Goal: Task Accomplishment & Management: Use online tool/utility

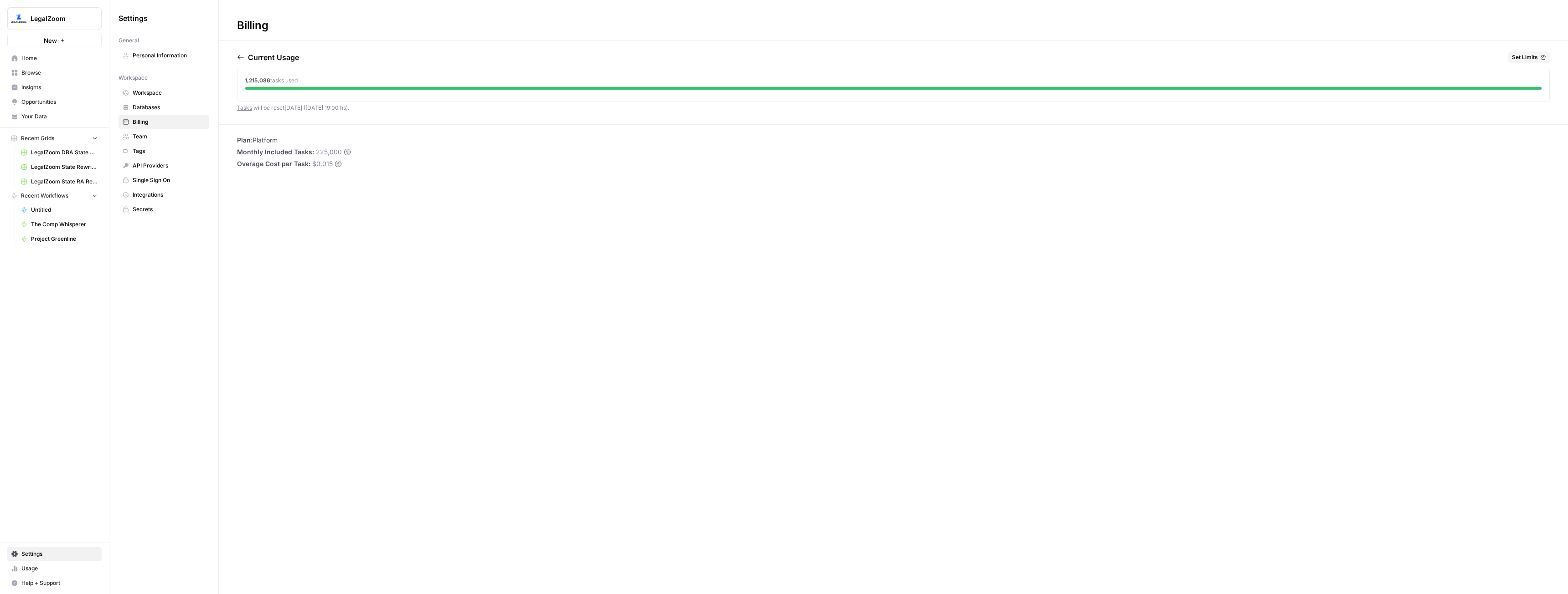
click at [50, 43] on span "New" at bounding box center [50, 40] width 13 height 9
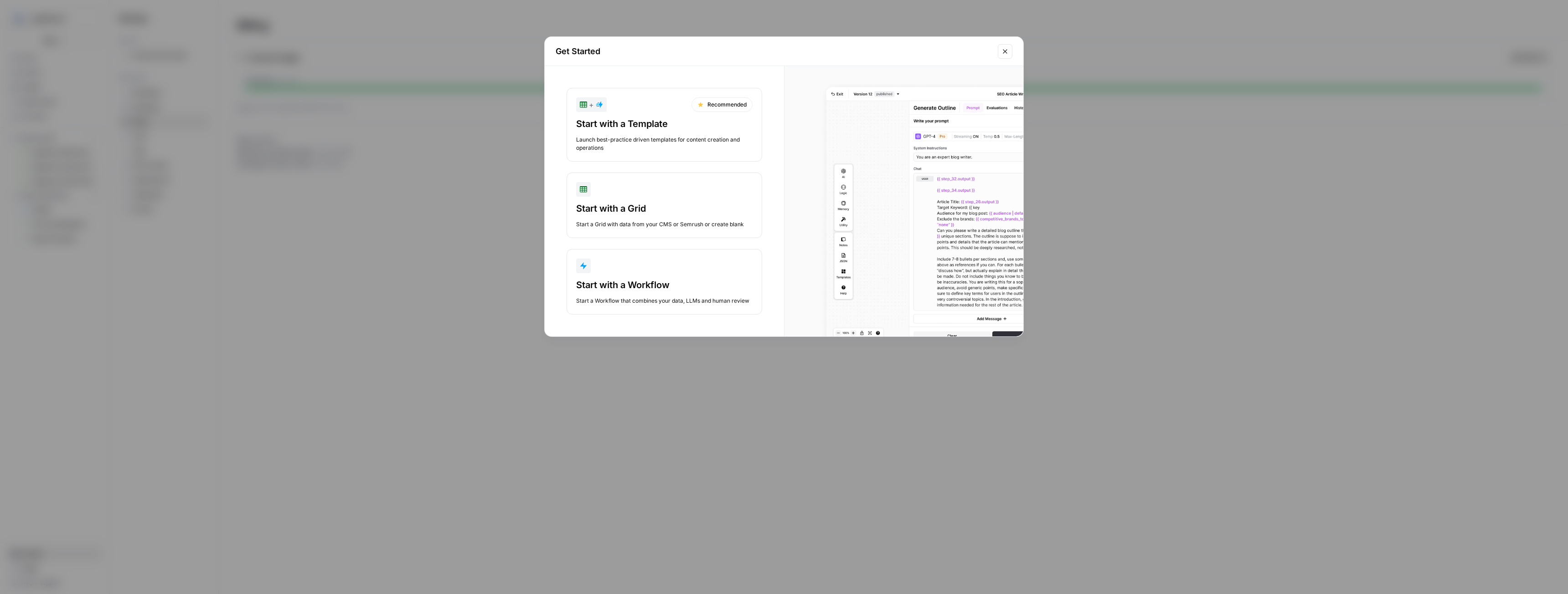
click at [663, 273] on button "Start with a Workflow Start a Workflow that combines your data, LLMs and human …" at bounding box center [664, 282] width 195 height 65
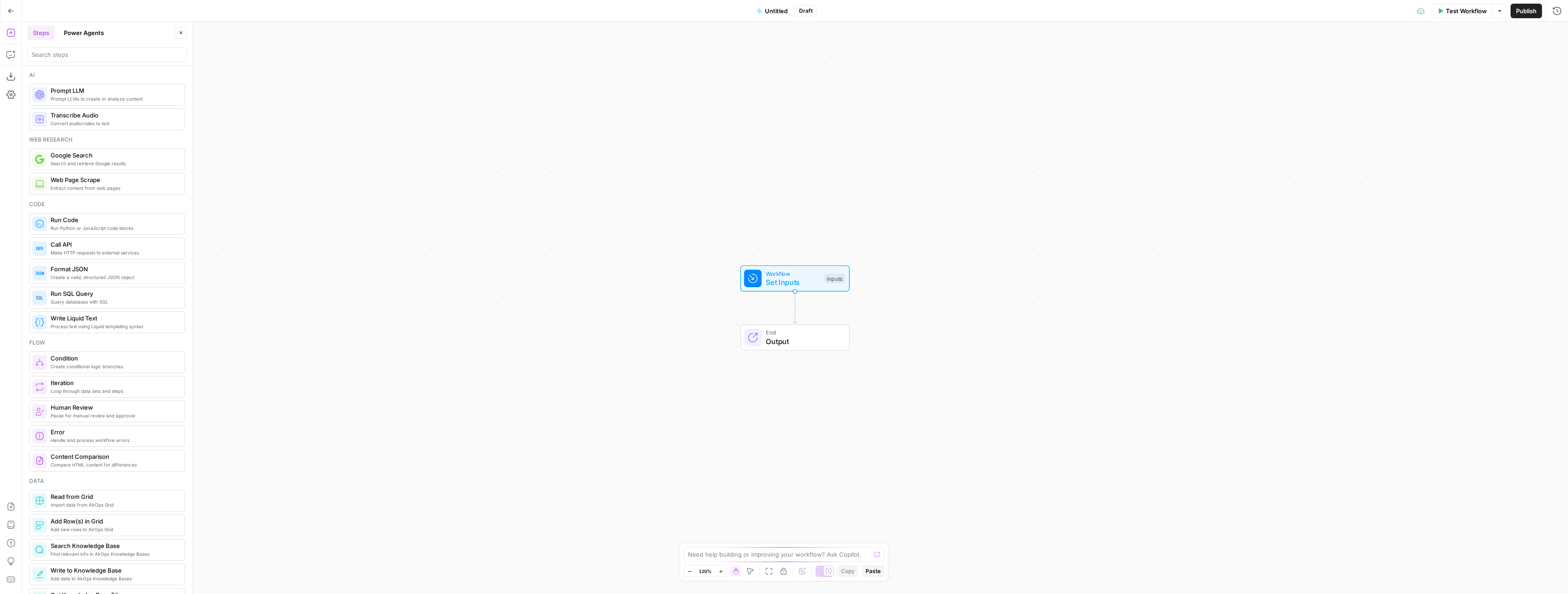
click at [773, 6] on span "Untitled" at bounding box center [776, 11] width 23 height 9
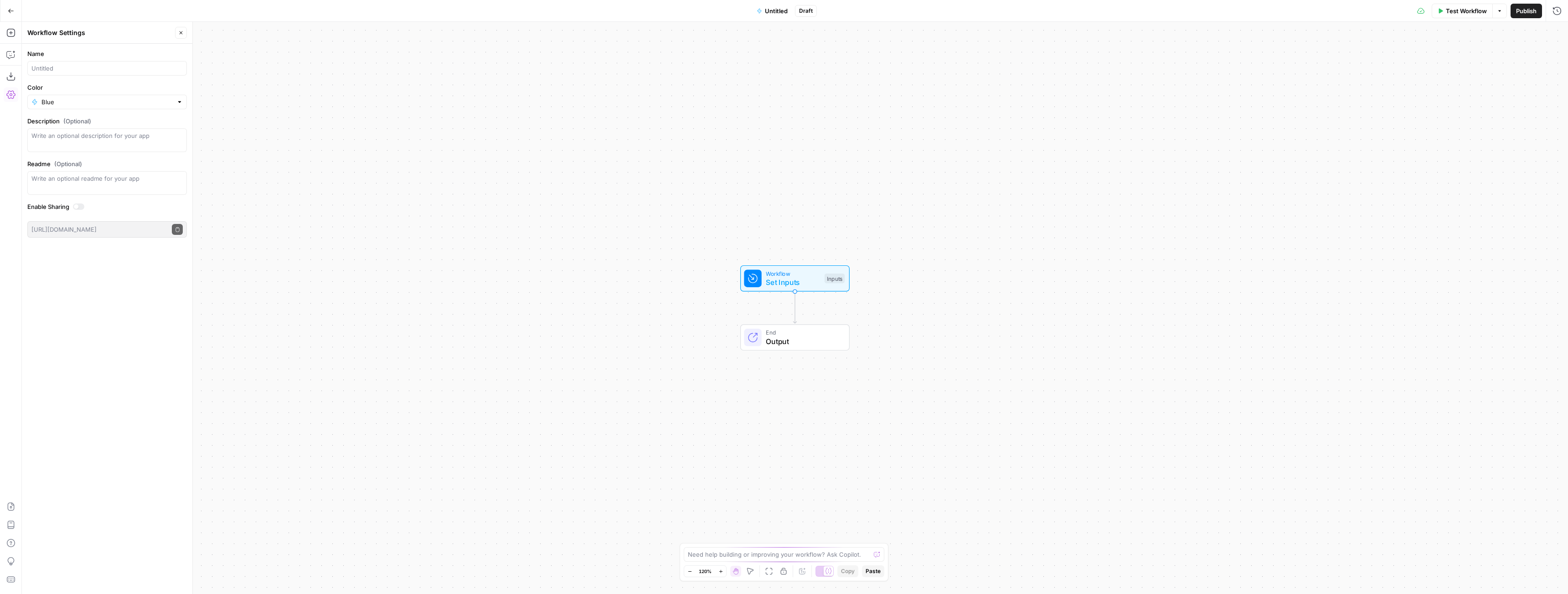
click at [57, 75] on div at bounding box center [107, 68] width 160 height 15
type input "Project Line of Cite"
click at [89, 141] on textarea "Description (Optional)" at bounding box center [107, 141] width 151 height 18
type textarea "Rewrite copy to maximize chances of citation in AI surfaces."
click at [279, 211] on div "Workflow Set Inputs Inputs End Output" at bounding box center [795, 308] width 1546 height 573
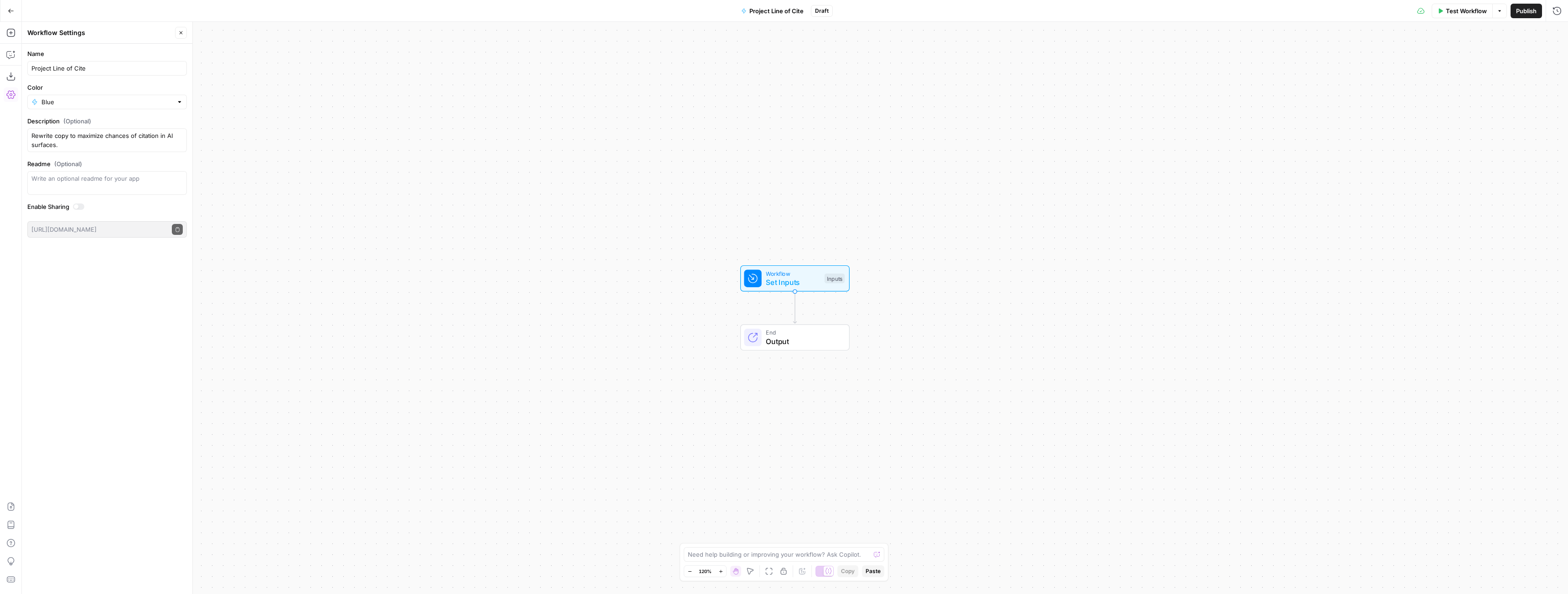
click at [179, 28] on button "Close" at bounding box center [180, 33] width 12 height 12
click at [13, 60] on button "Copilot" at bounding box center [11, 55] width 15 height 15
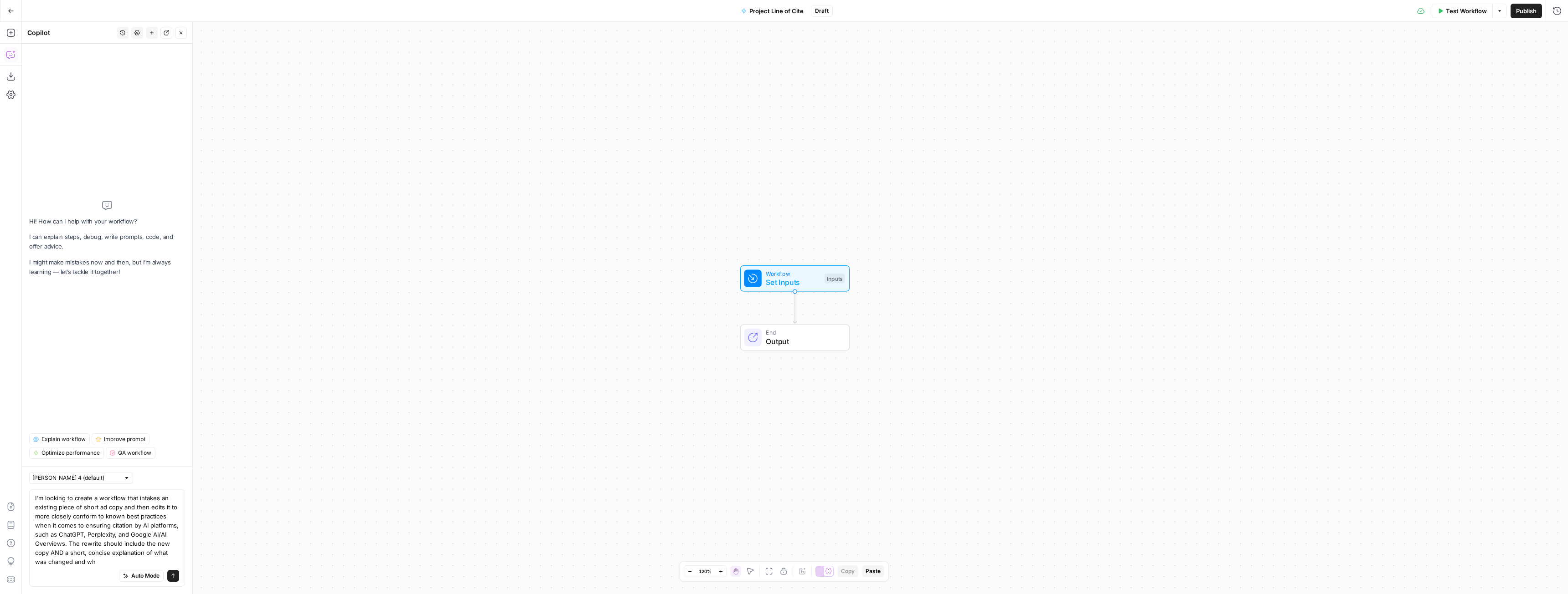
type textarea "I'm looking to create a workflow that intakes an existing piece of short ad cop…"
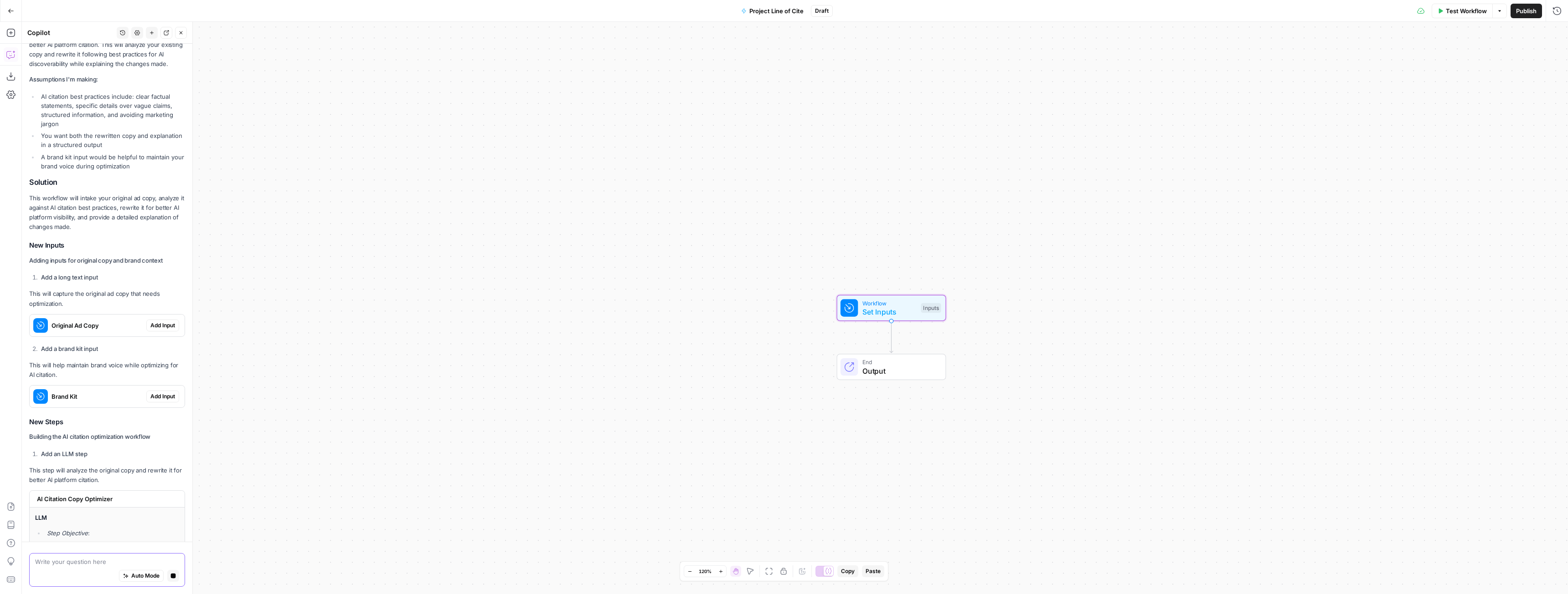
scroll to position [164, 0]
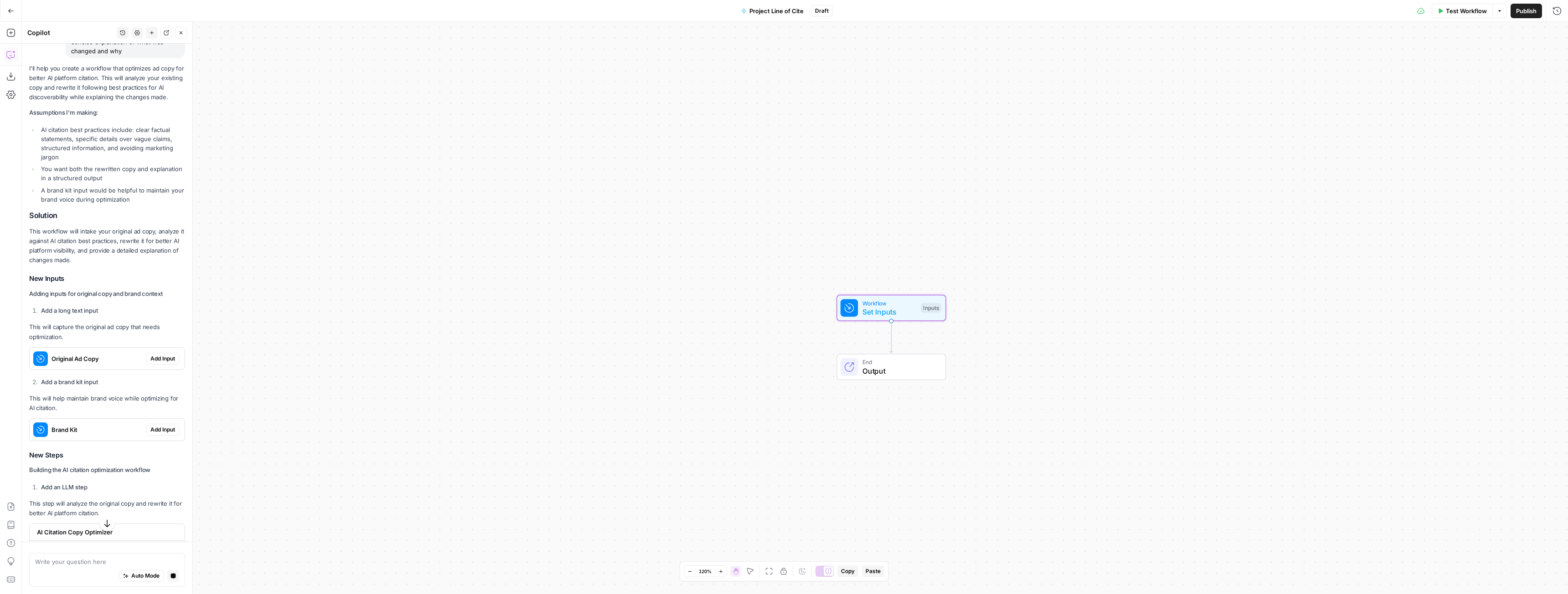
click at [163, 357] on span "Add Input" at bounding box center [163, 359] width 25 height 9
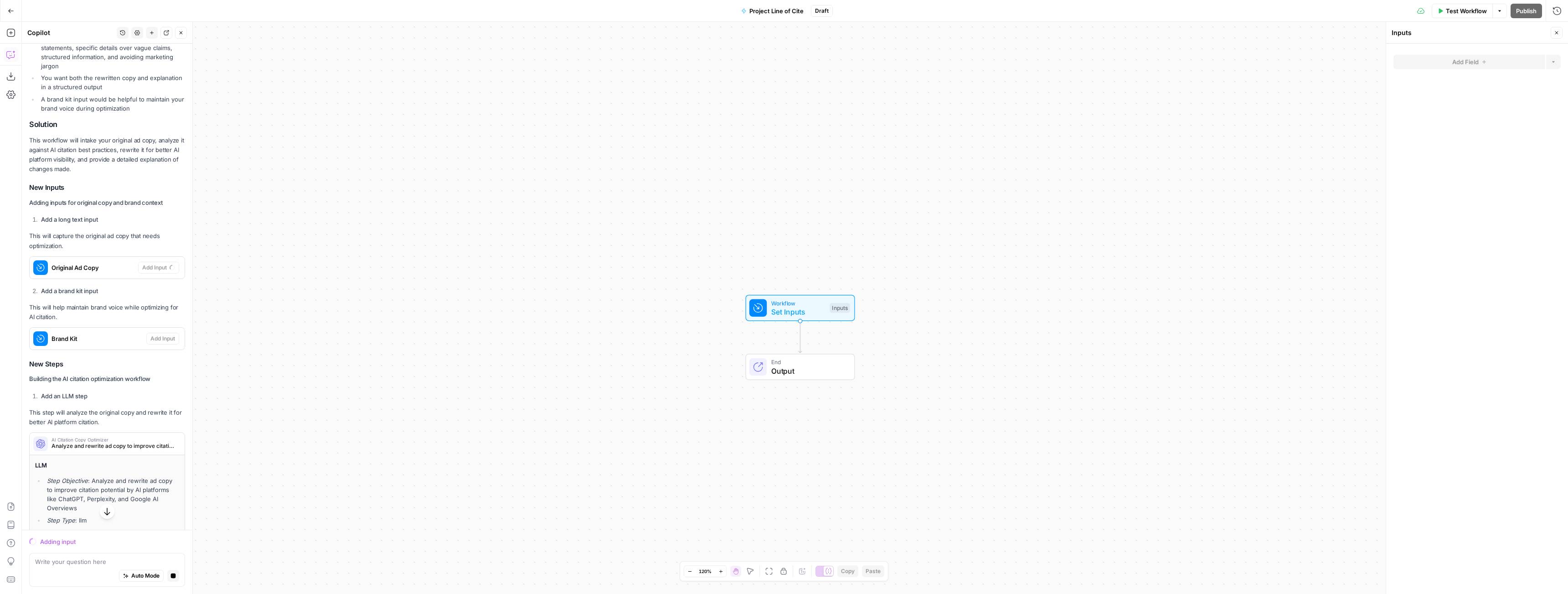
scroll to position [301, 0]
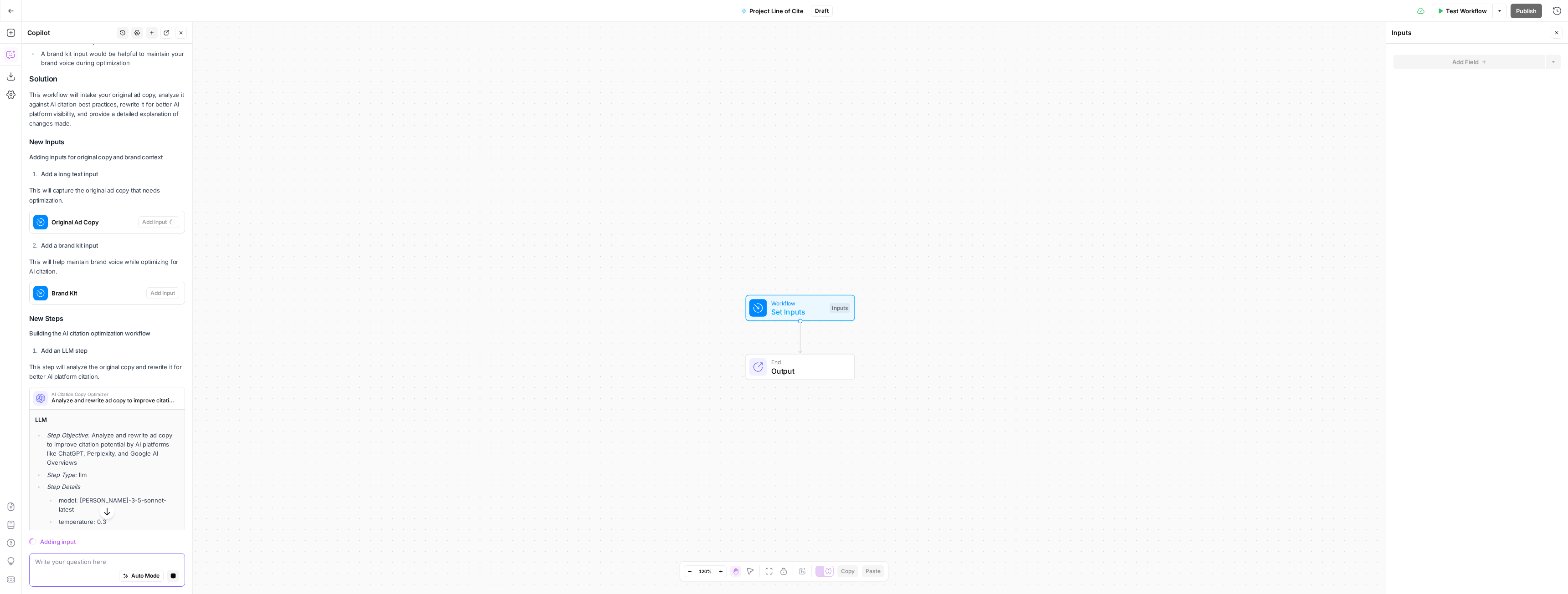
click at [168, 580] on button "Stop generating" at bounding box center [173, 576] width 12 height 12
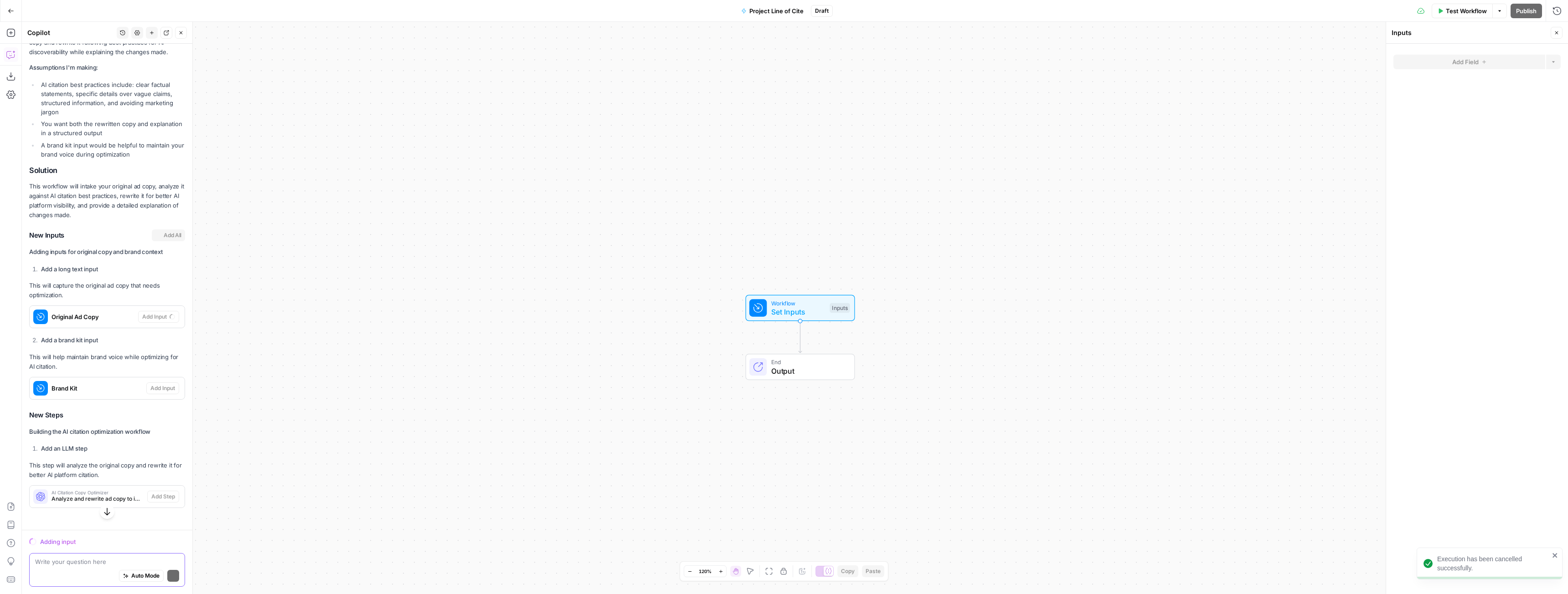
scroll to position [209, 0]
click at [124, 555] on div "Write your question here Auto Mode Send" at bounding box center [107, 570] width 156 height 33
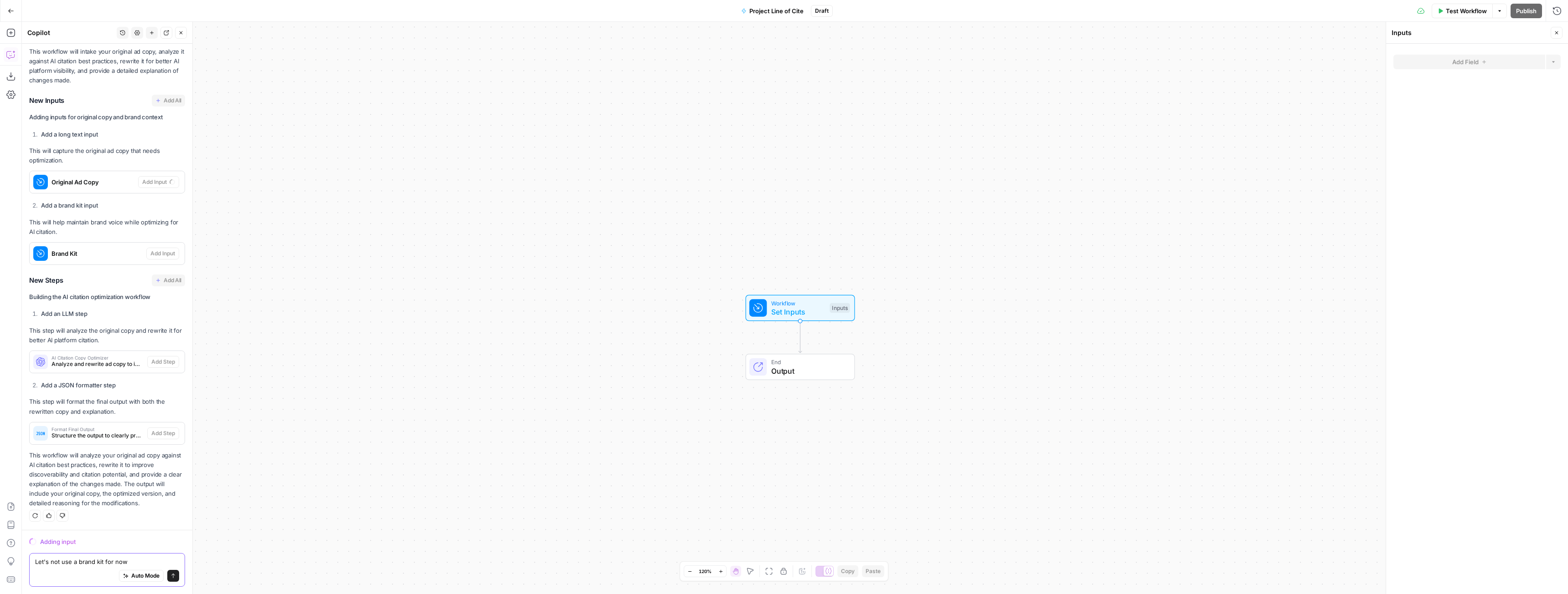
scroll to position [358, 0]
type textarea "regenerate the previous output"
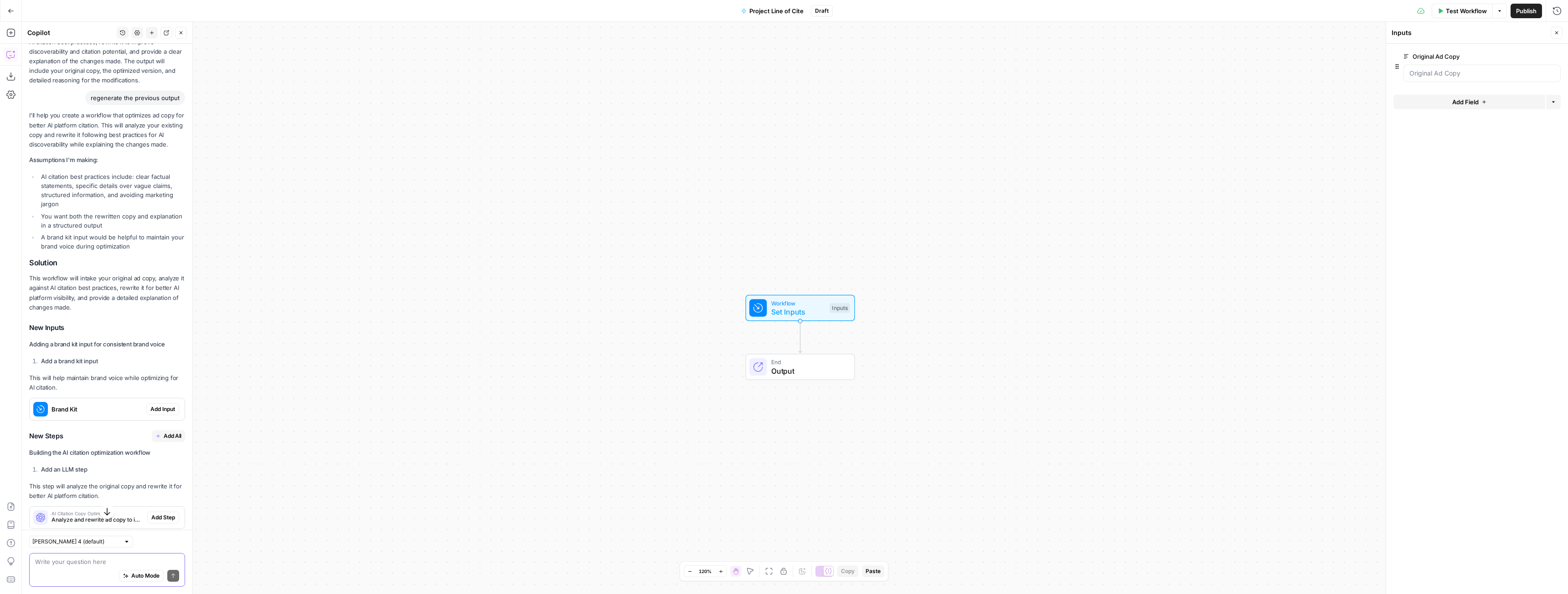
scroll to position [892, 0]
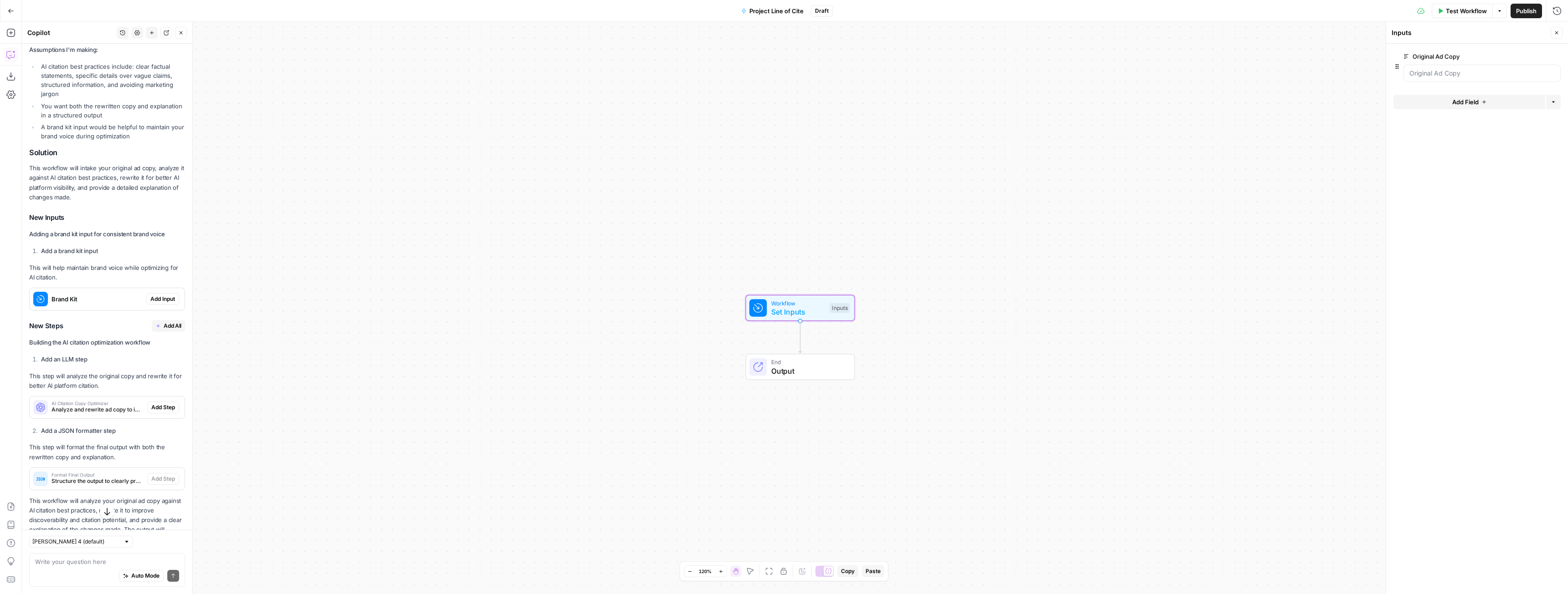
click at [156, 302] on span "Add Input" at bounding box center [163, 299] width 25 height 9
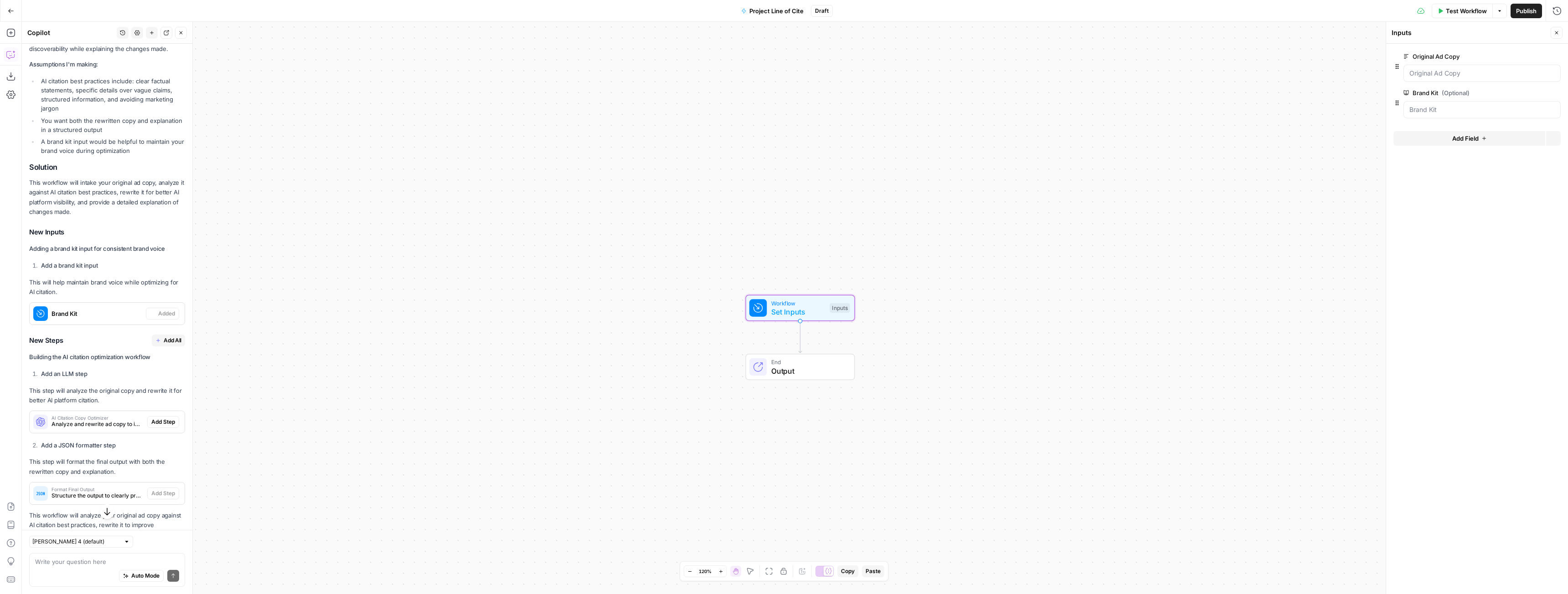
scroll to position [906, 0]
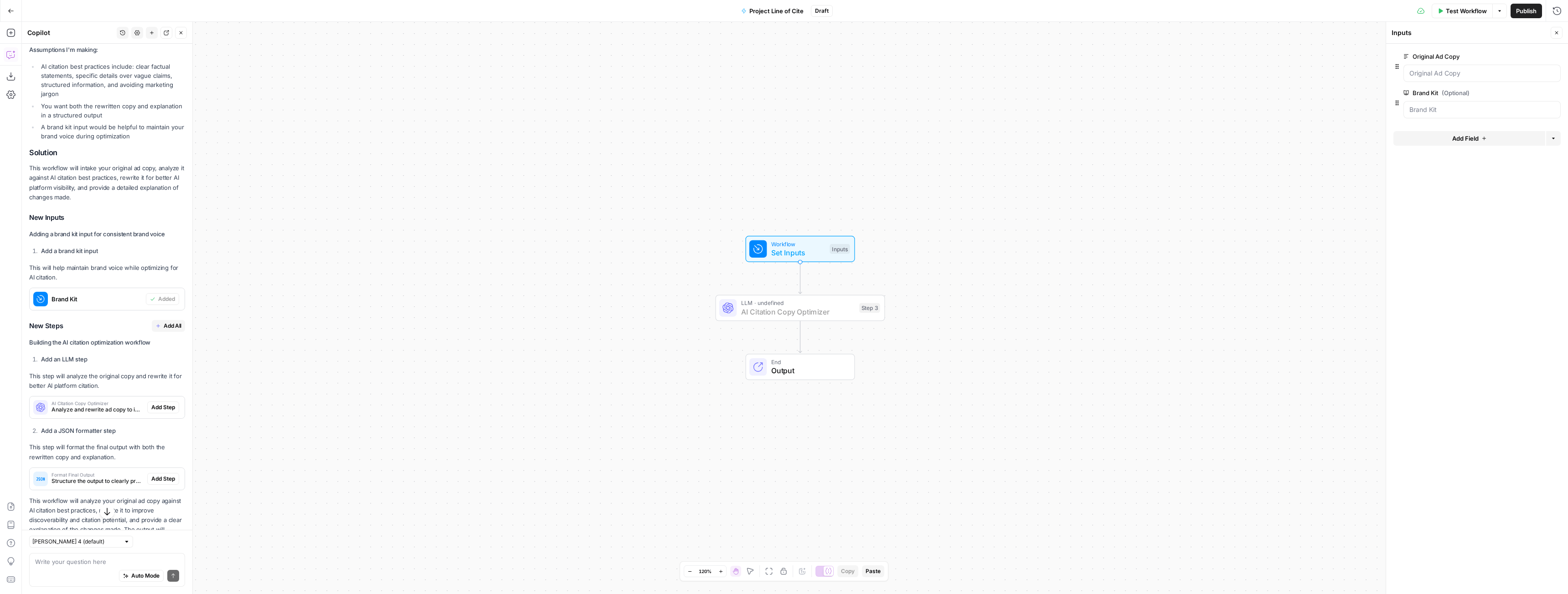
click at [152, 407] on span "Add Step" at bounding box center [163, 408] width 23 height 9
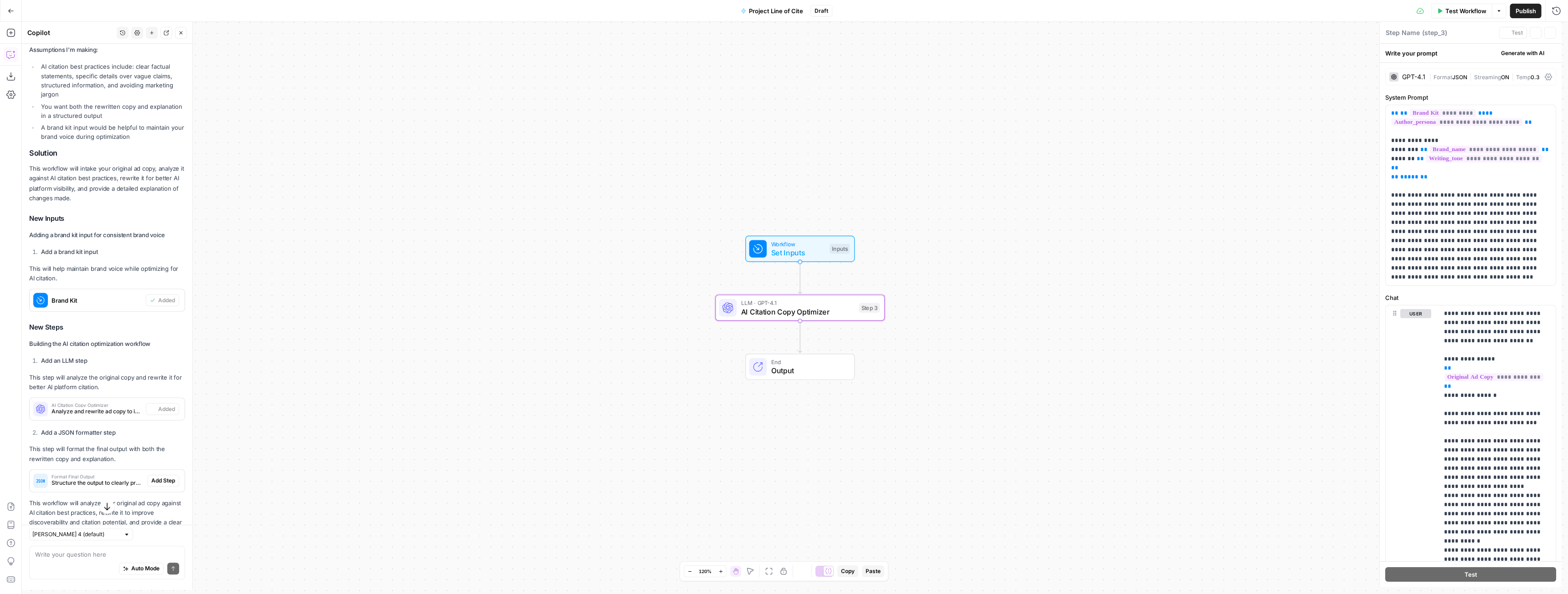
type textarea "AI Citation Copy Optimizer"
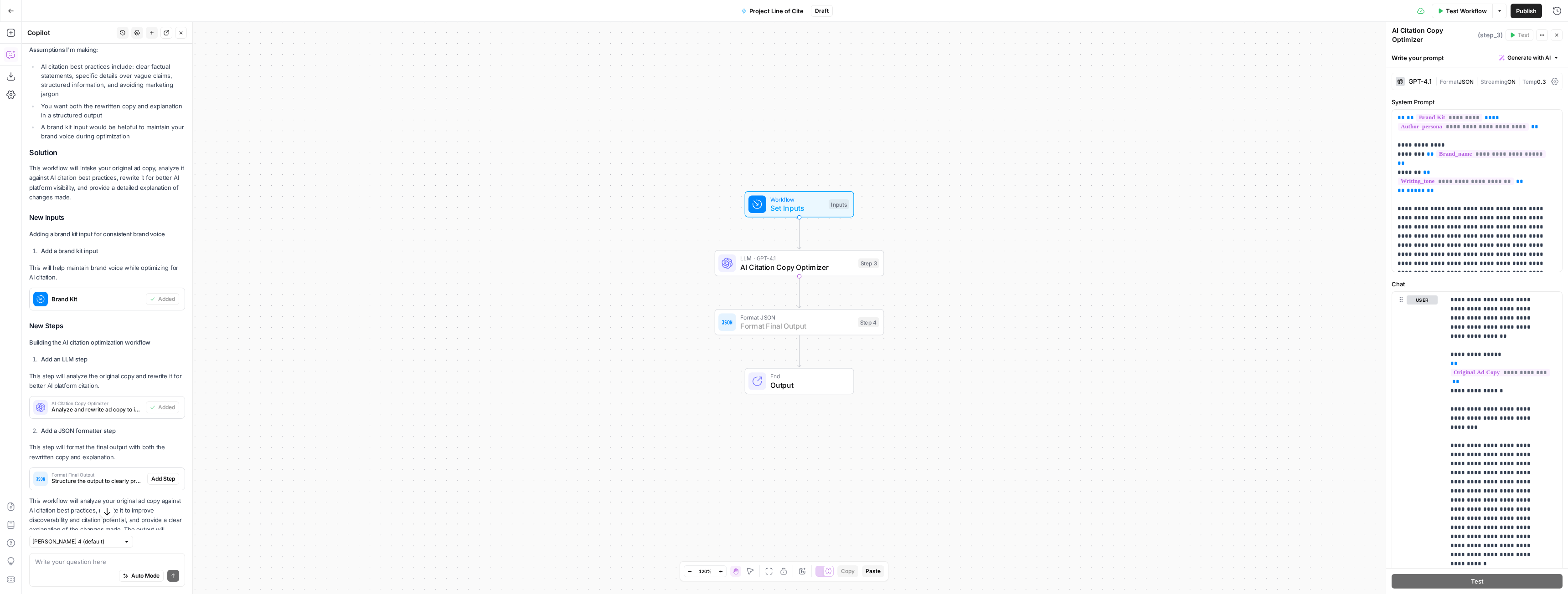
click at [162, 476] on span "Add Step" at bounding box center [163, 479] width 23 height 9
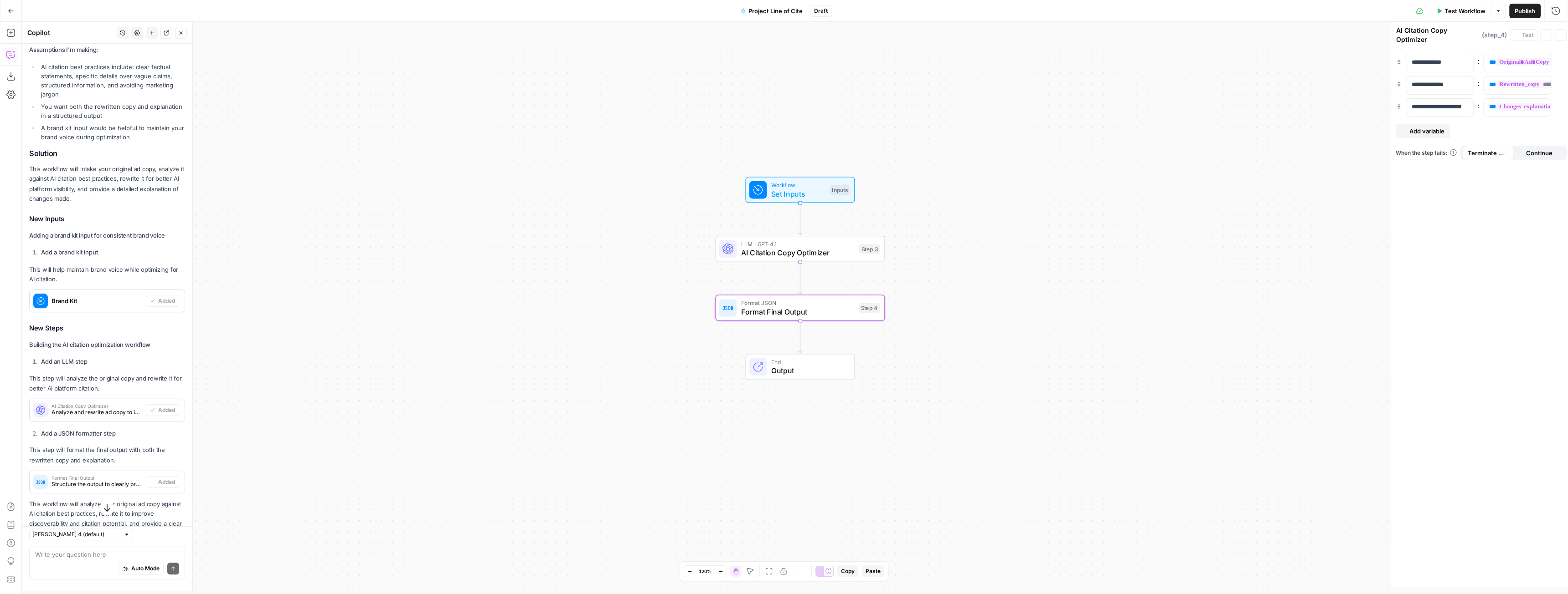
type textarea "Format Final Output"
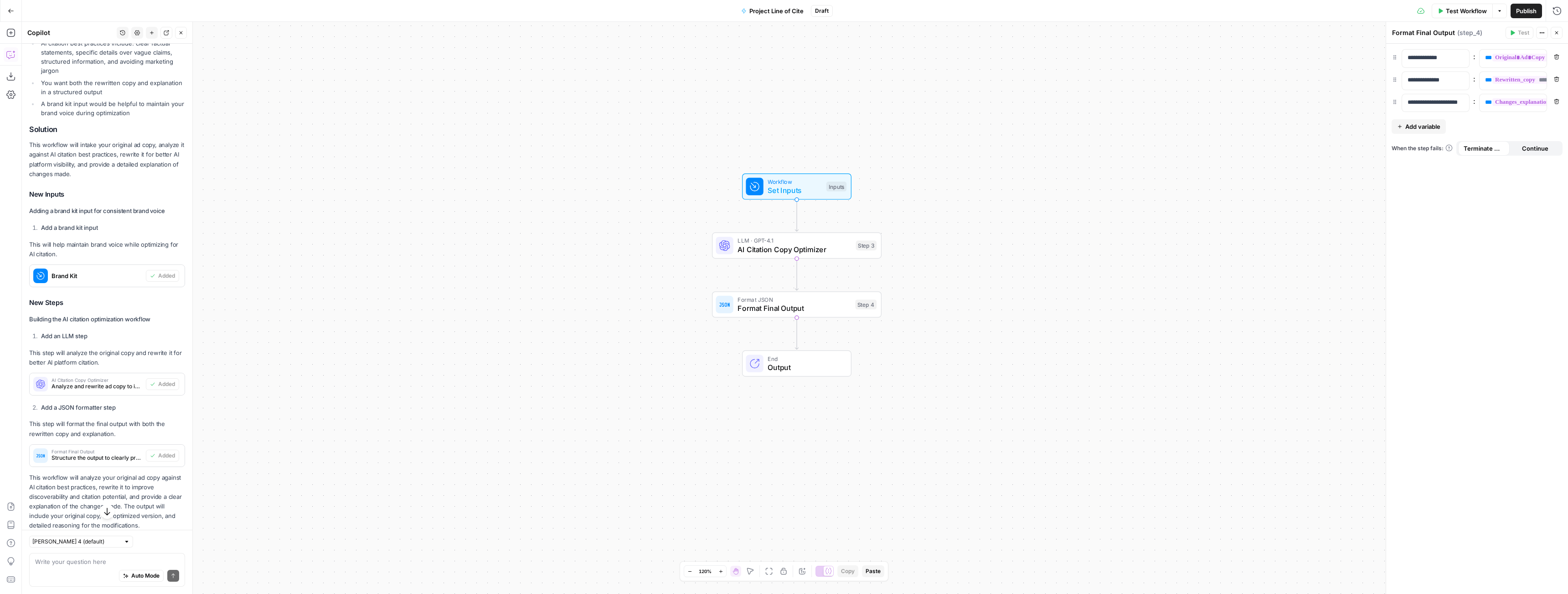
scroll to position [952, 0]
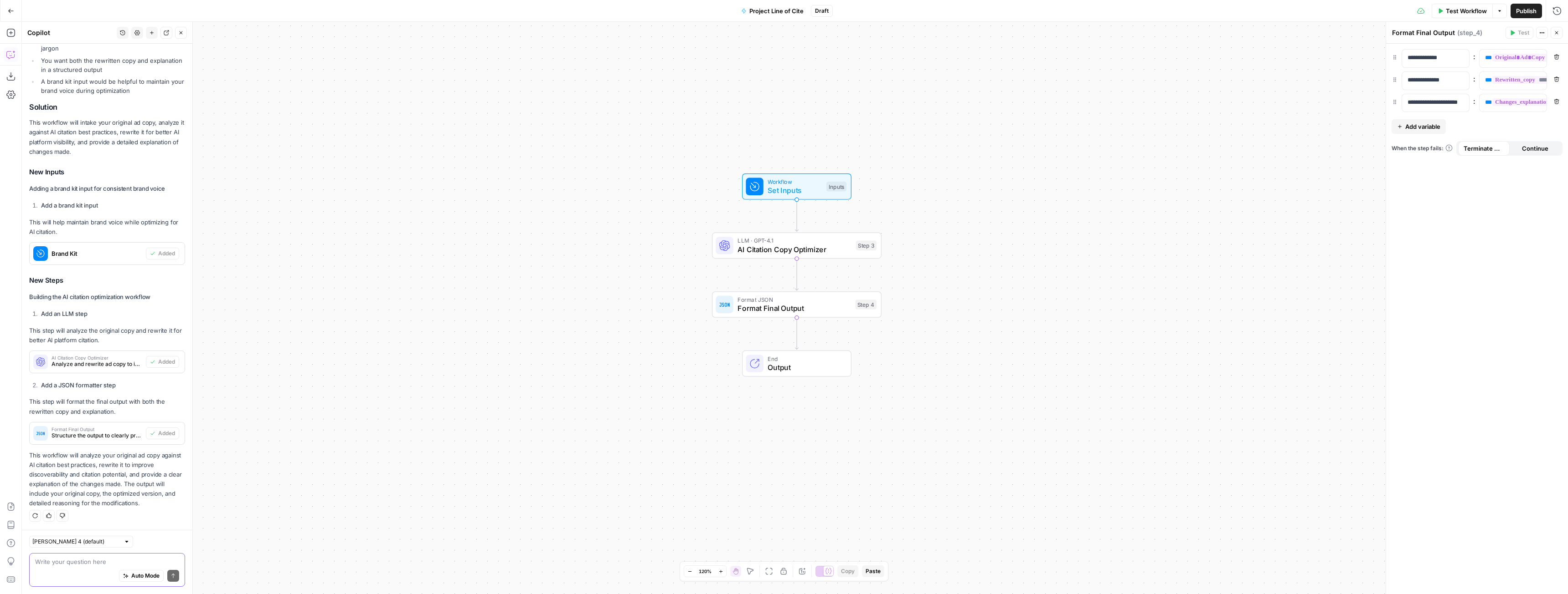
click at [83, 561] on textarea at bounding box center [107, 561] width 144 height 9
type textarea "is gpt 4.1 the best model for rewriting copy?"
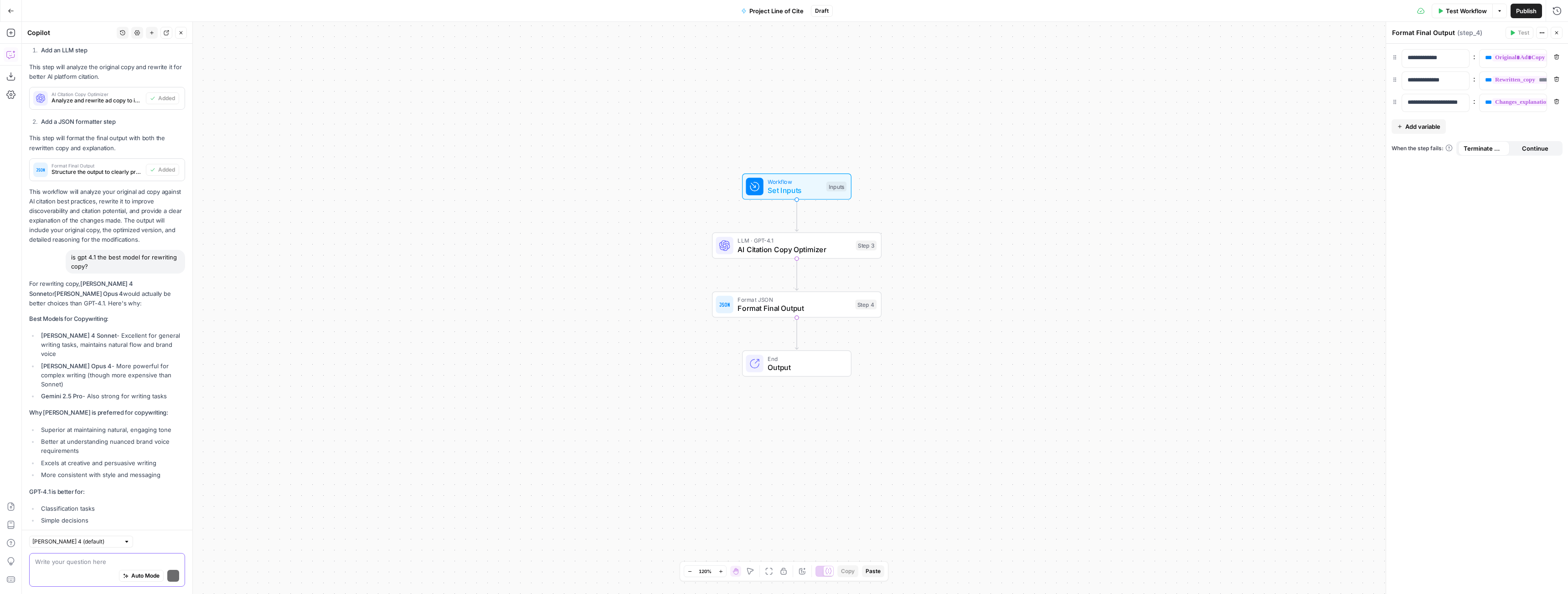
scroll to position [1285, 0]
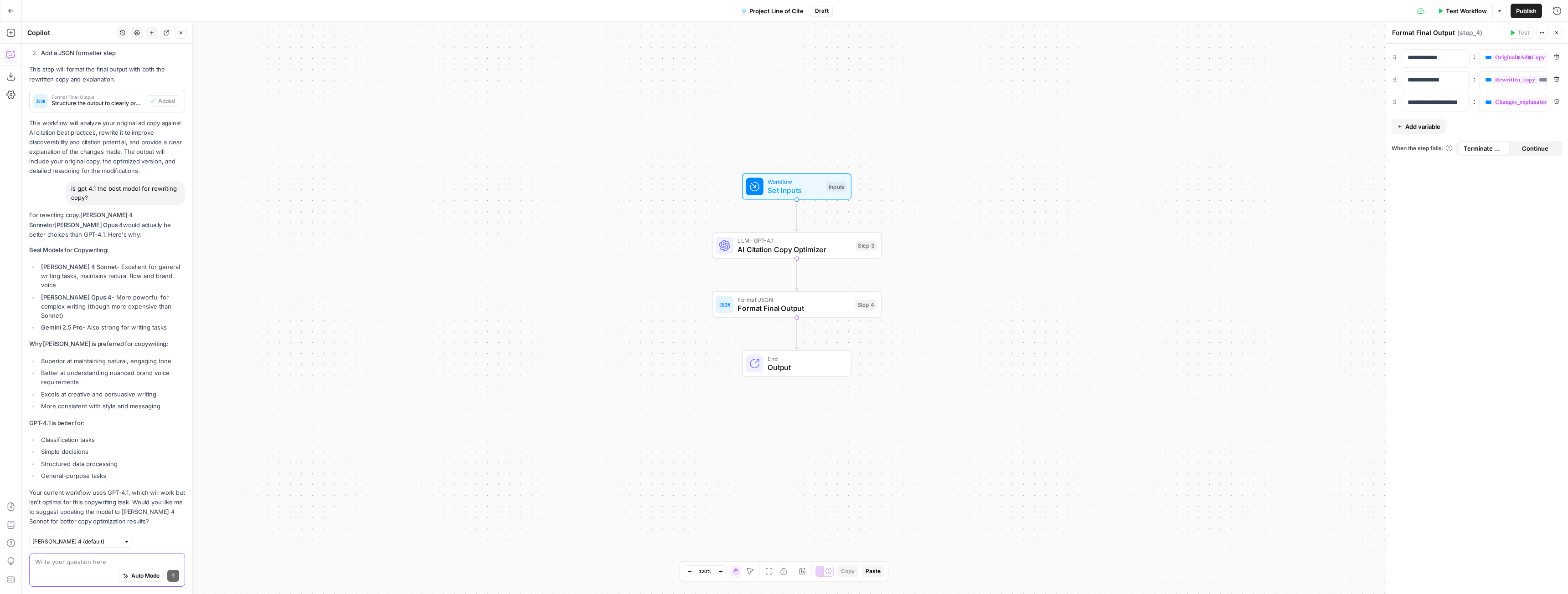
click at [120, 563] on textarea at bounding box center [107, 561] width 144 height 9
type textarea "Yes please"
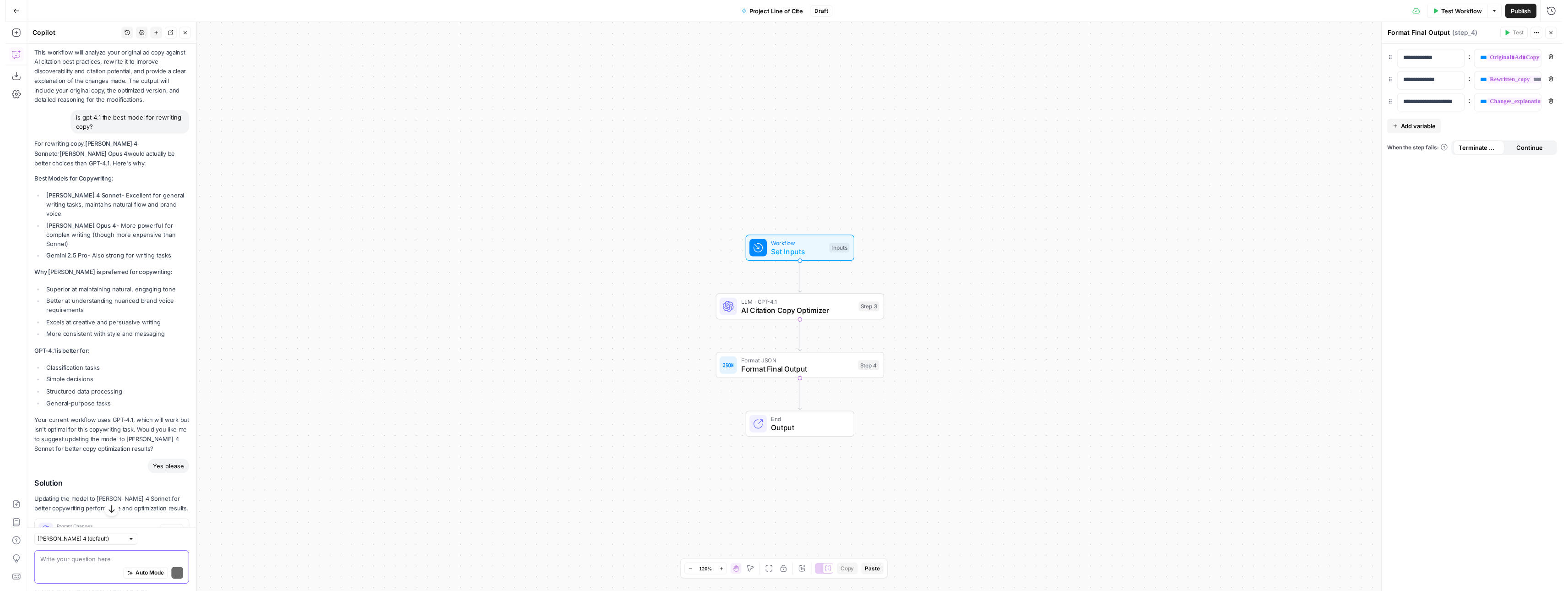
scroll to position [1435, 0]
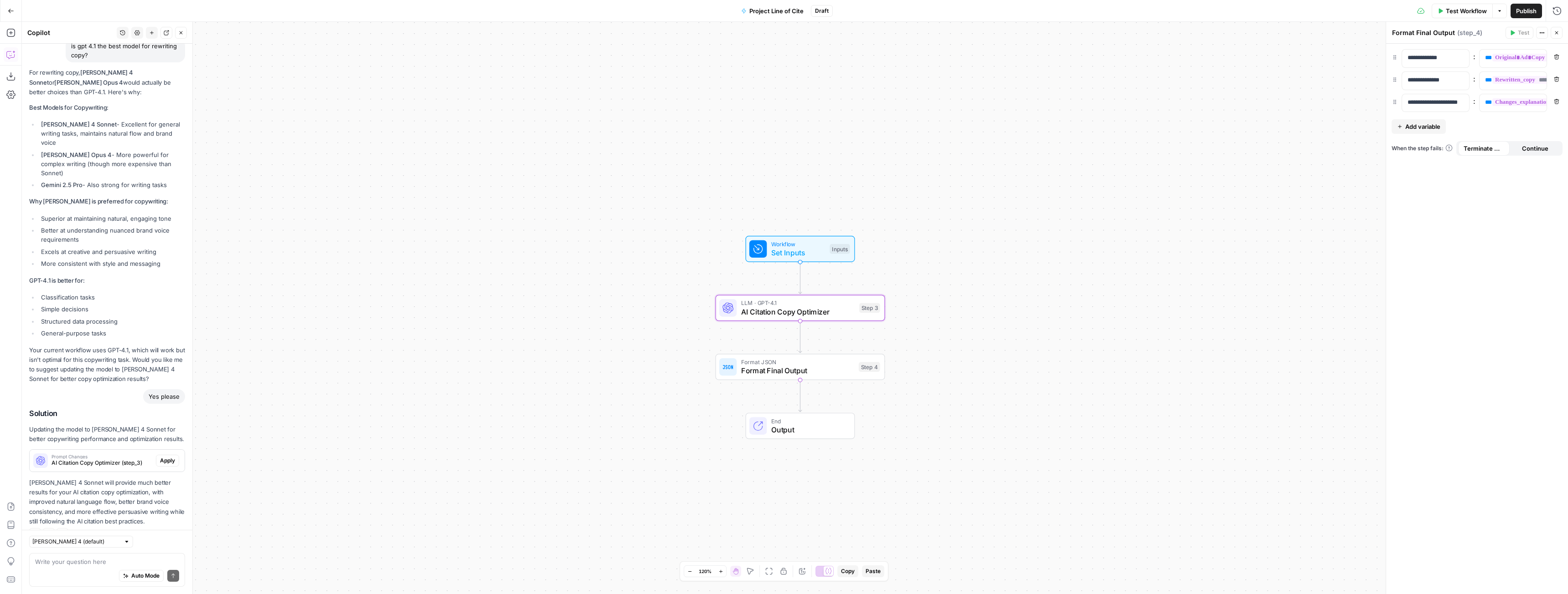
click at [160, 457] on span "Apply" at bounding box center [167, 461] width 15 height 9
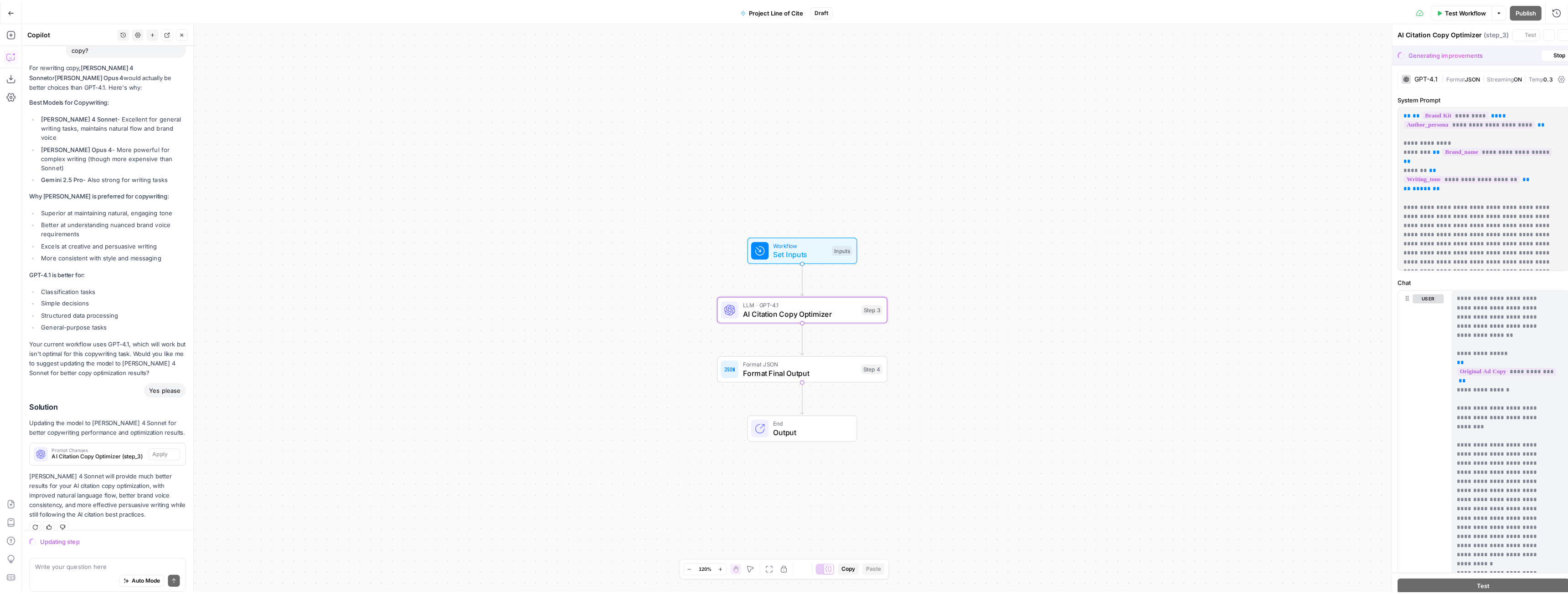
scroll to position [1397, 0]
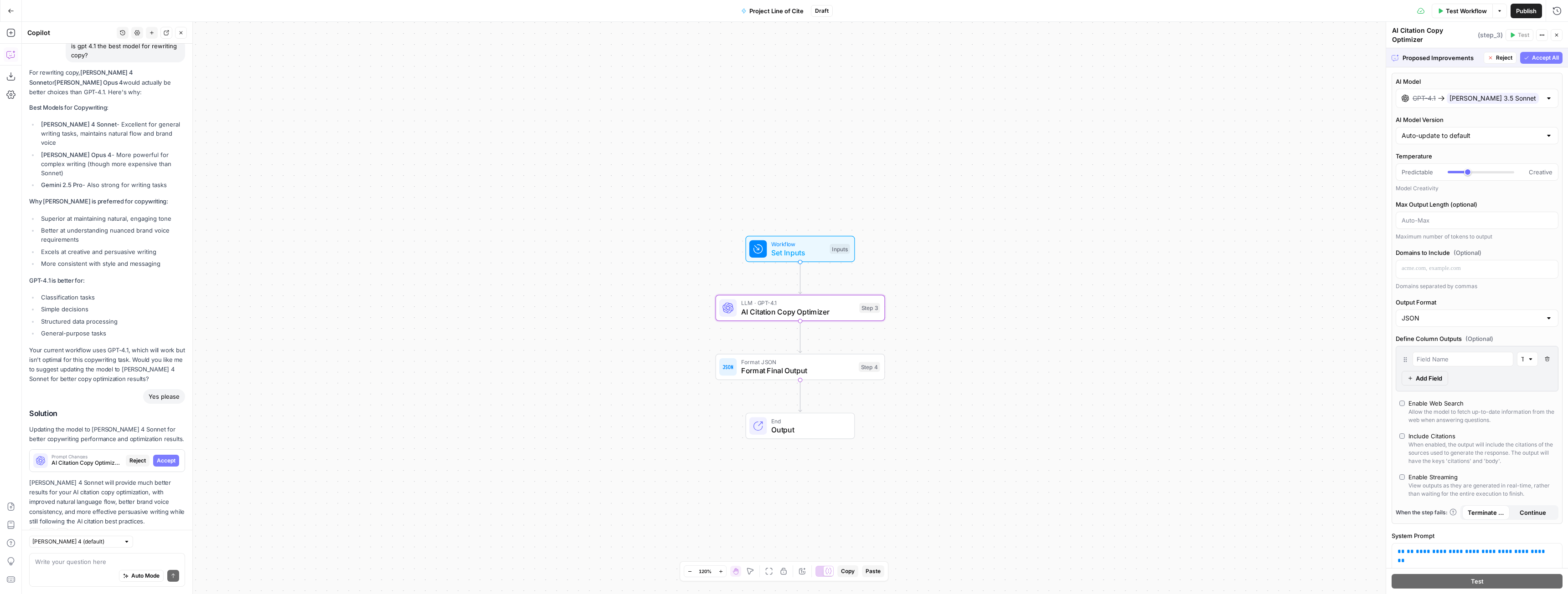
click at [157, 457] on span "Accept" at bounding box center [166, 461] width 18 height 9
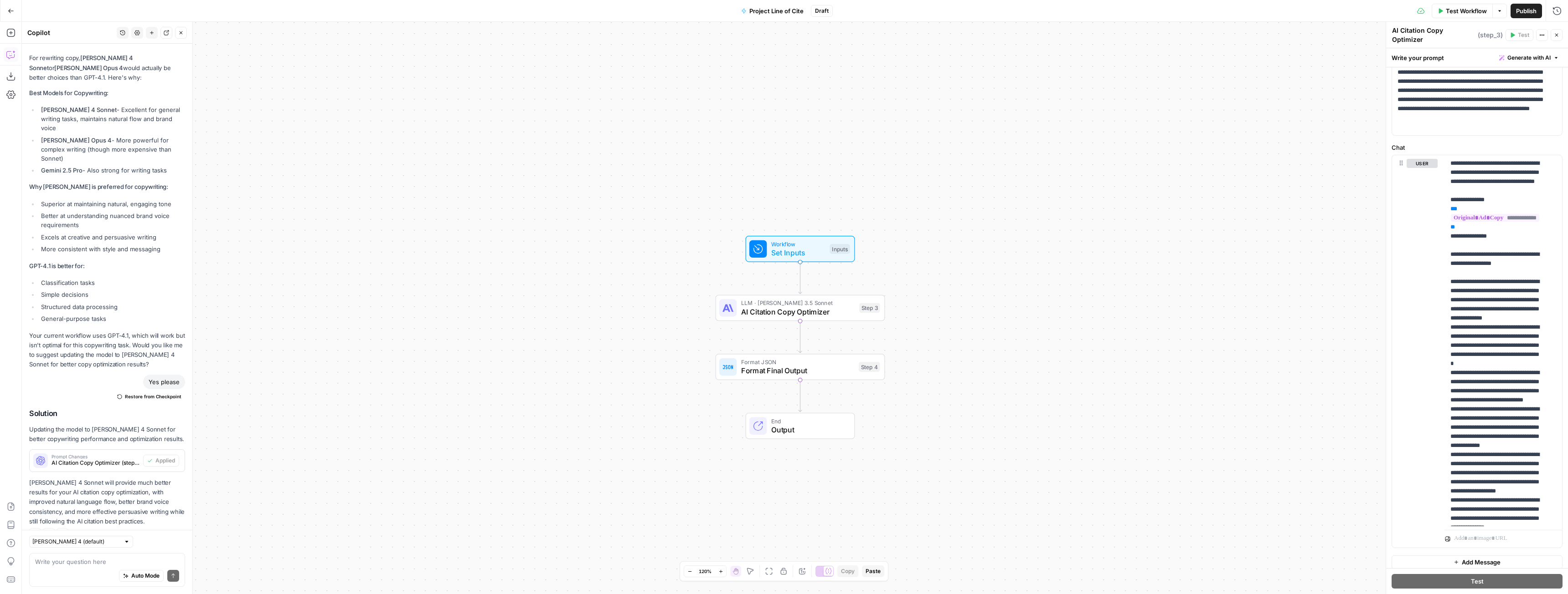
scroll to position [138, 0]
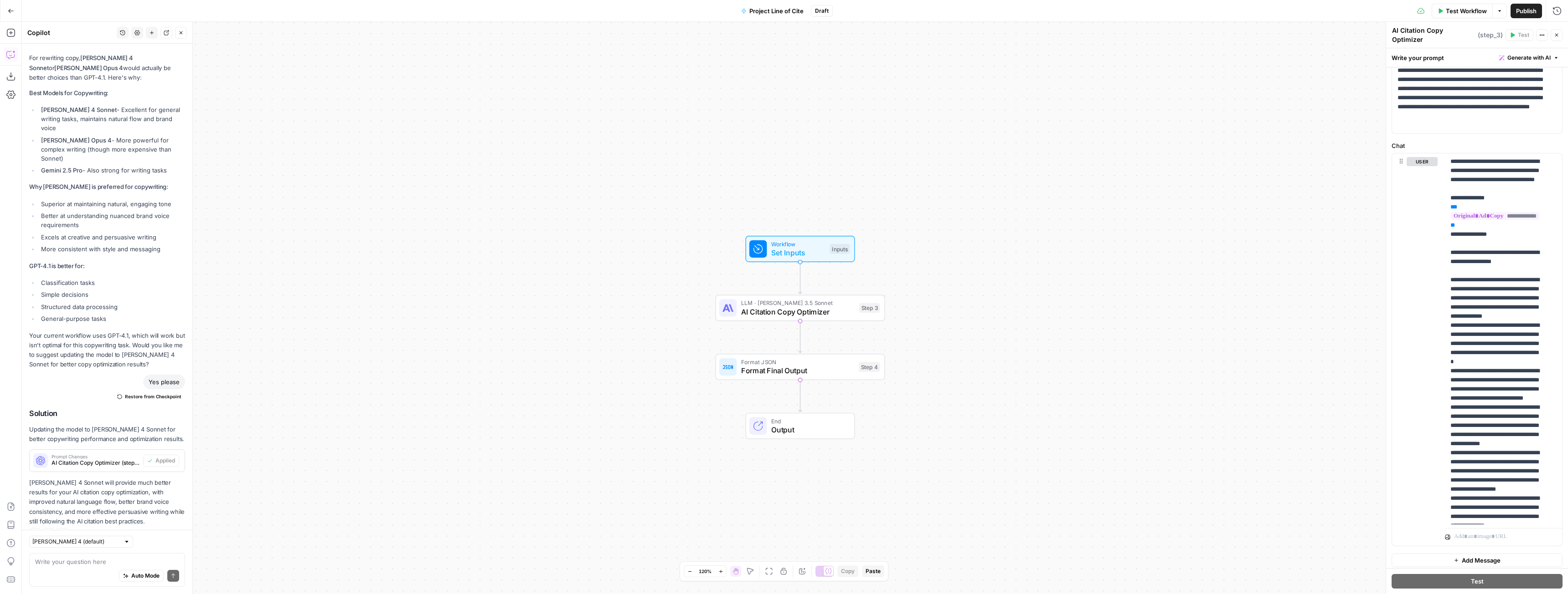
click at [99, 568] on div "Auto Mode Send" at bounding box center [107, 576] width 144 height 20
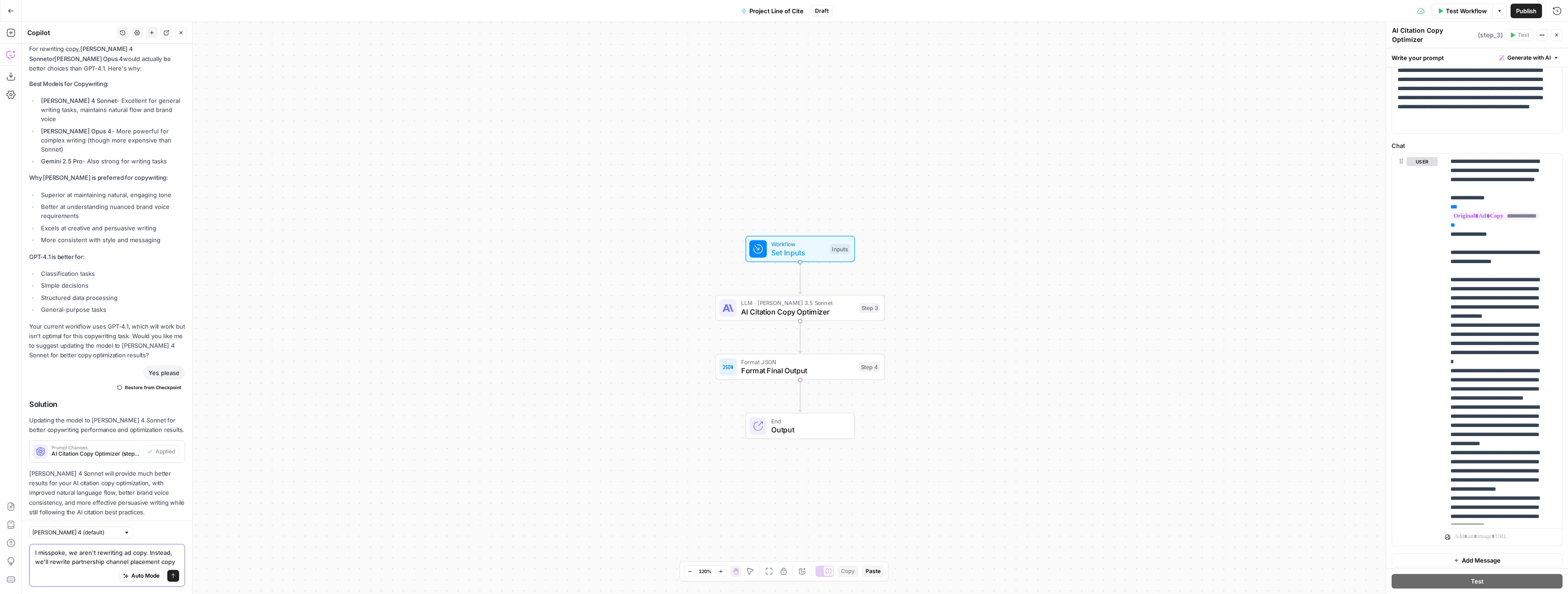
scroll to position [1474, 0]
type textarea "I misspoke, we aren't rewriting ad copy. Instead, we'll rewrite partnership cha…"
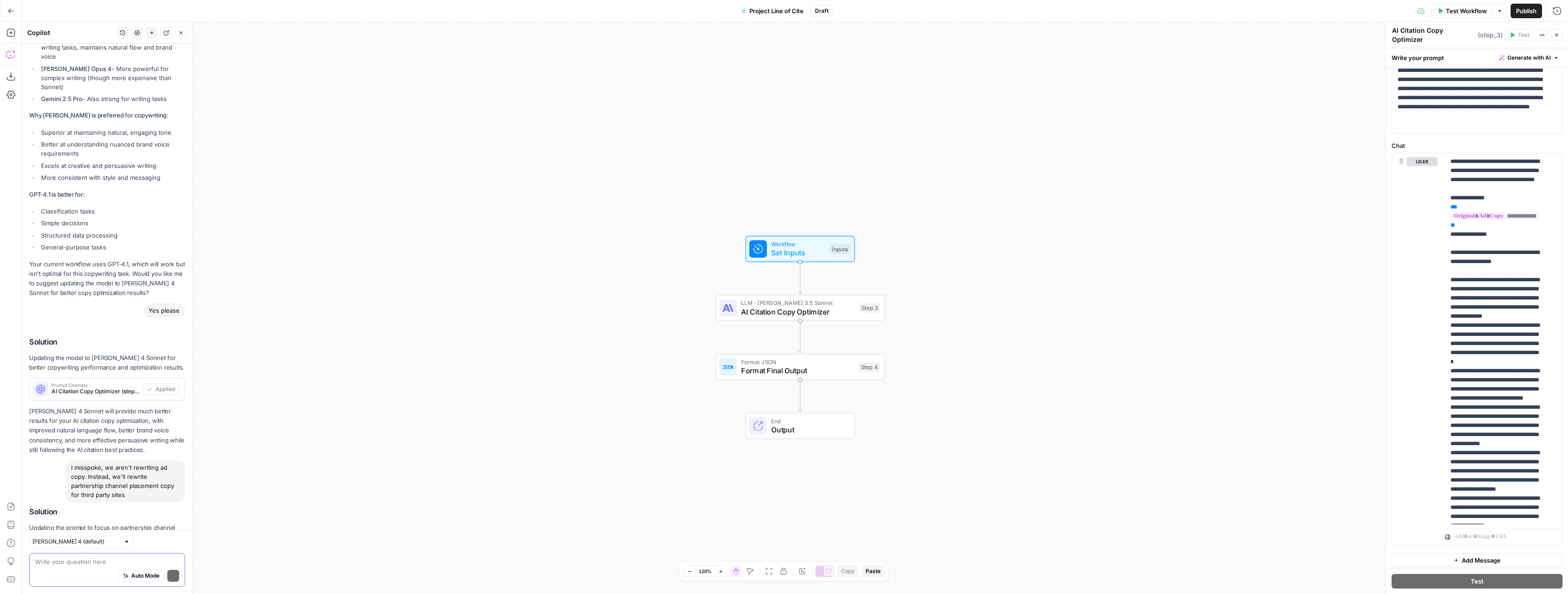
scroll to position [1625, 0]
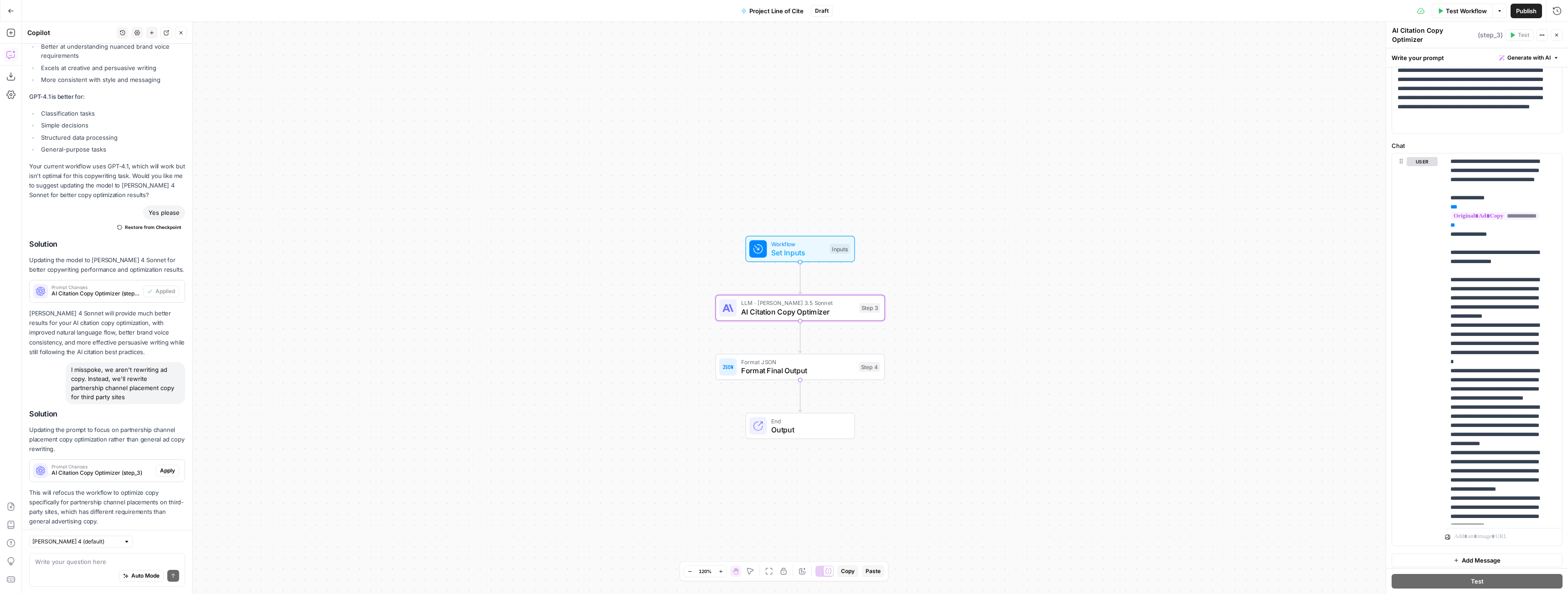
click at [160, 467] on span "Apply" at bounding box center [167, 471] width 15 height 9
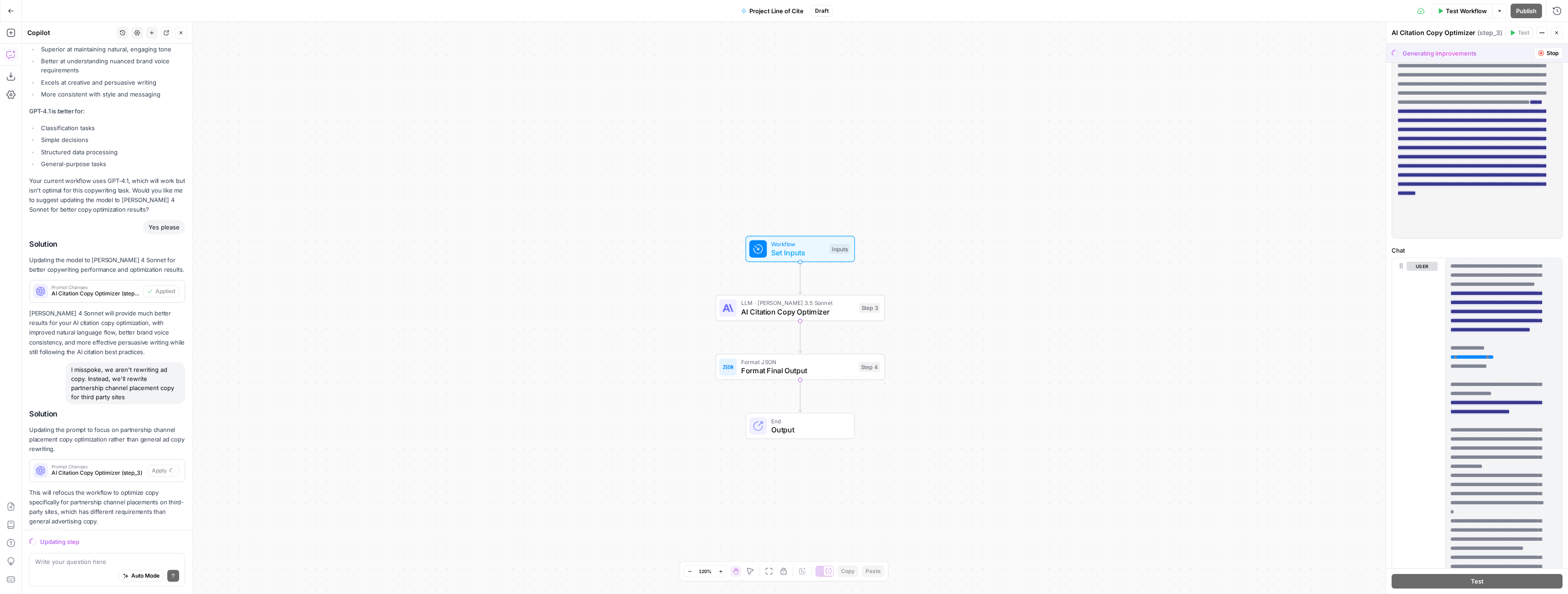
scroll to position [0, 0]
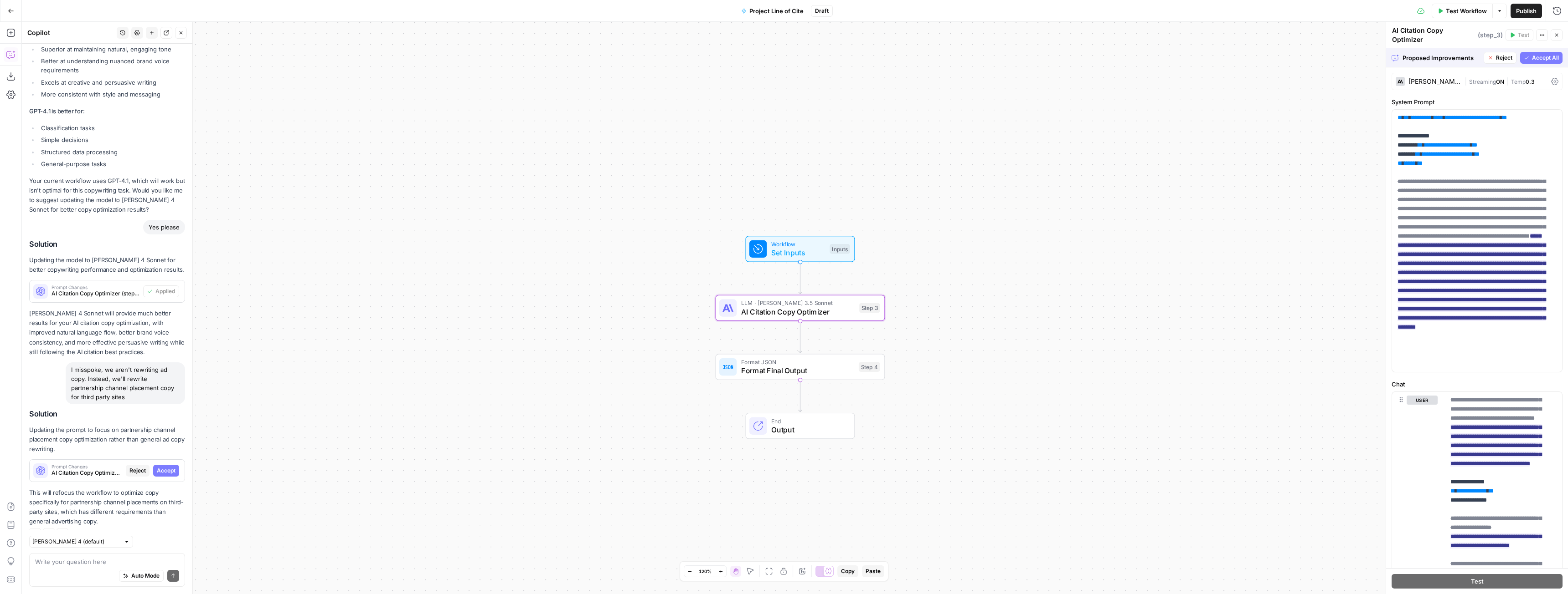
click at [164, 467] on span "Accept" at bounding box center [166, 471] width 18 height 9
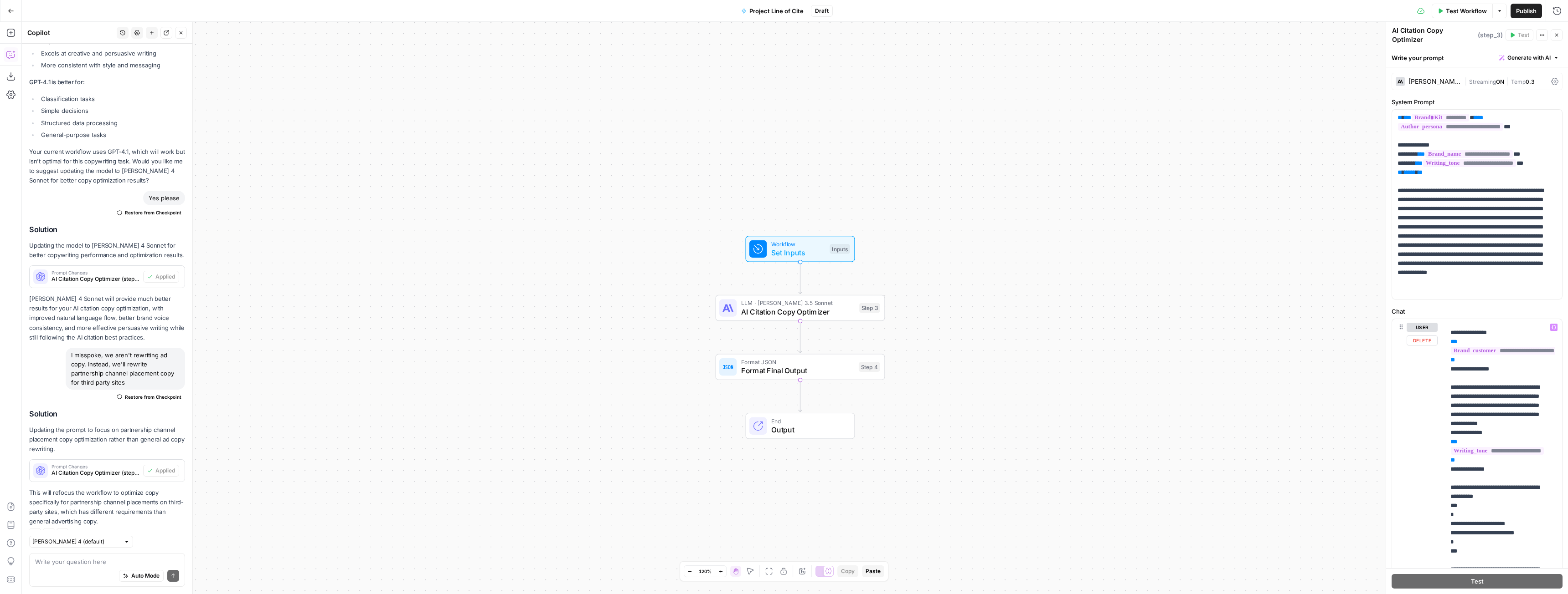
scroll to position [637, 0]
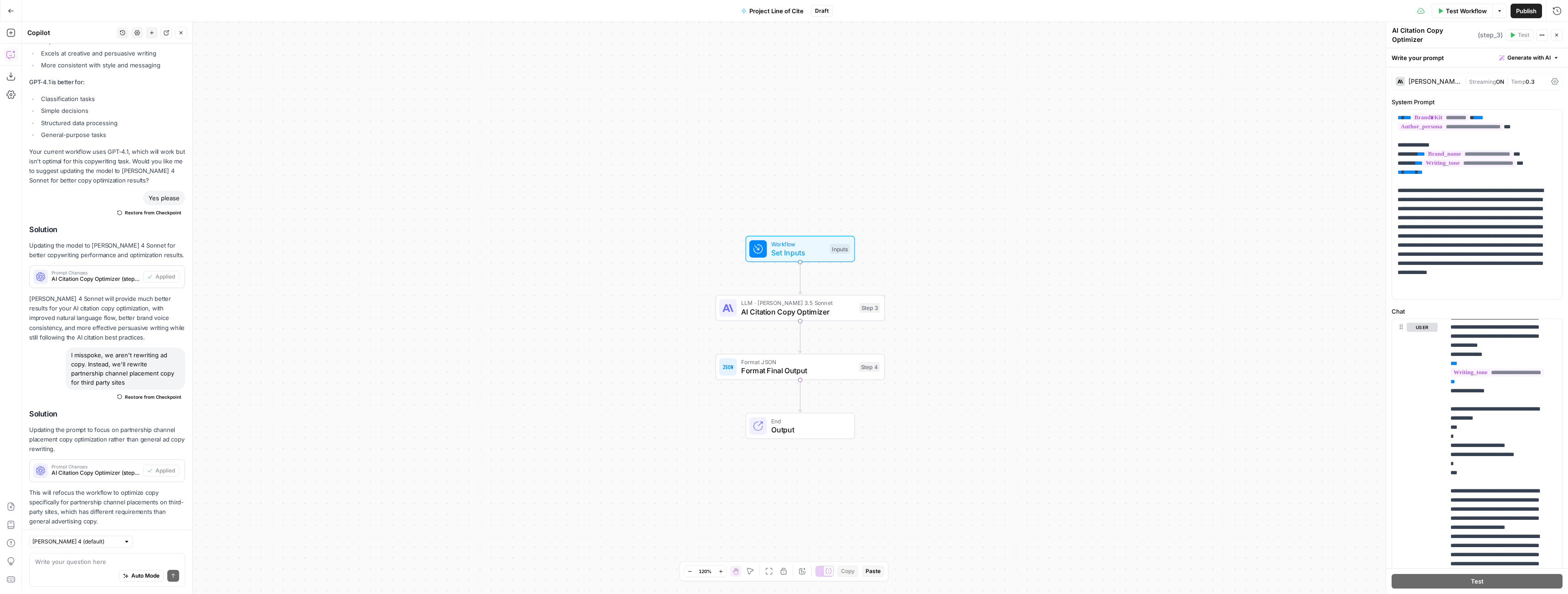
click at [80, 574] on div "Auto Mode Send" at bounding box center [107, 576] width 144 height 20
click at [83, 561] on textarea "the guidelines in cluded in step 3 aren't" at bounding box center [107, 561] width 144 height 9
click at [143, 564] on textarea "the guidelines included in step 3 aren't" at bounding box center [107, 561] width 144 height 9
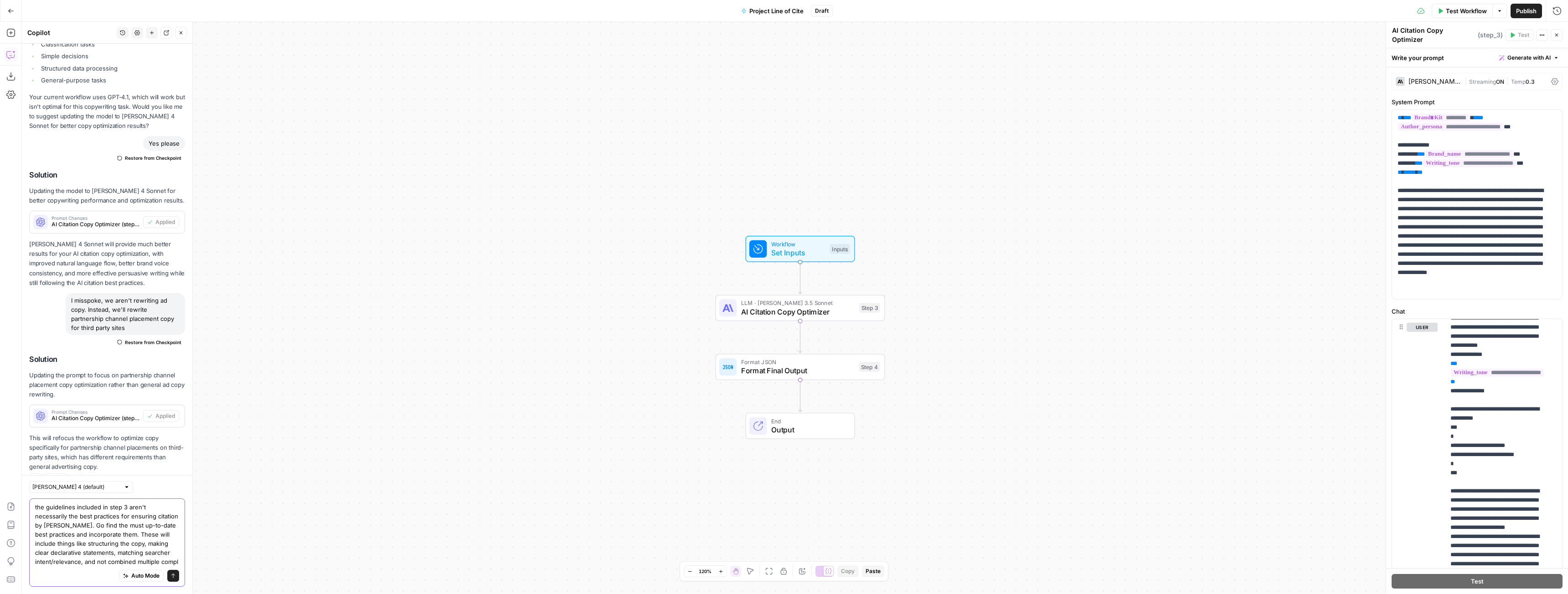
scroll to position [1704, 0]
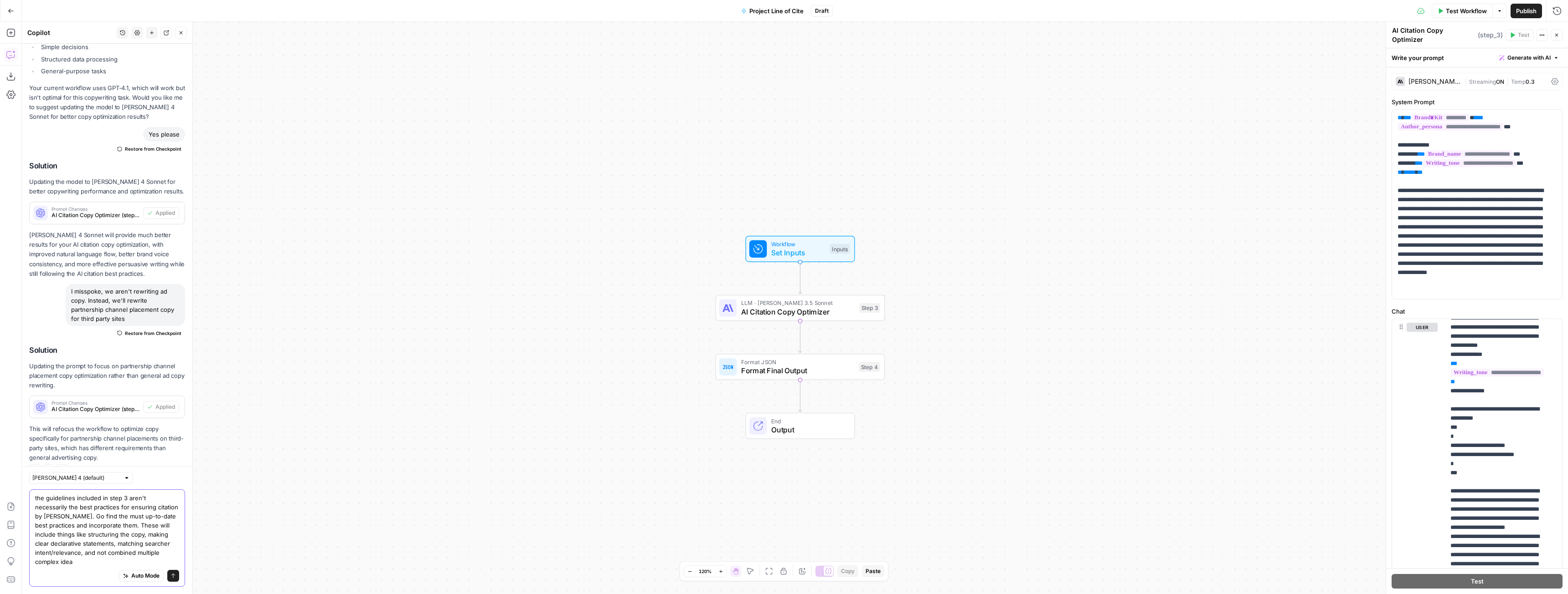
type textarea "the guidelines included in step 3 aren't necessarily the best practices for ens…"
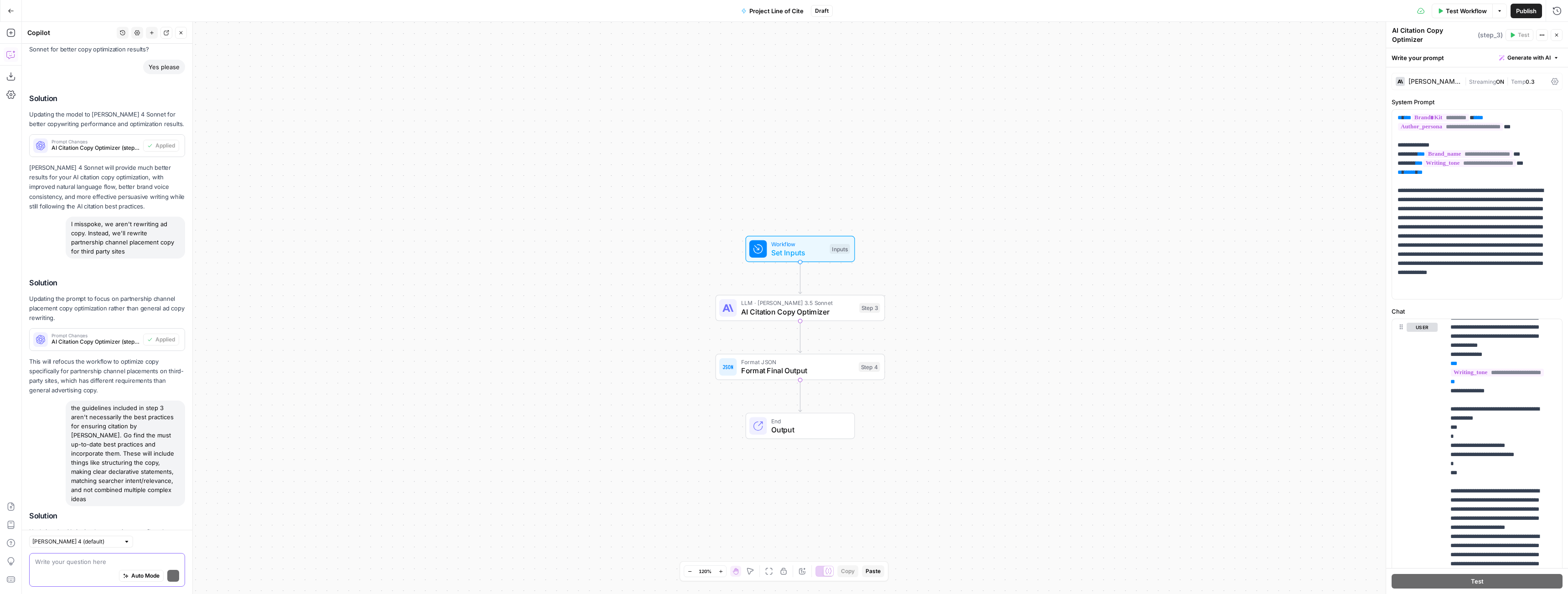
scroll to position [1883, 0]
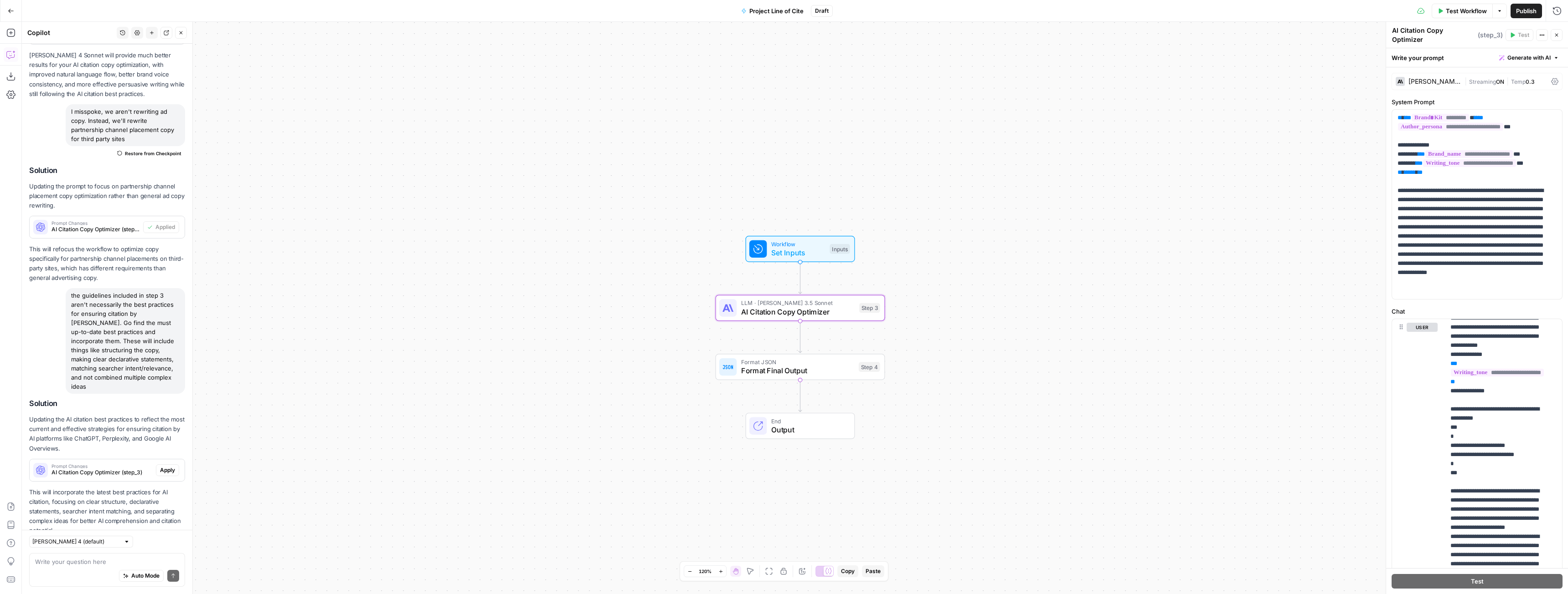
click at [160, 466] on span "Apply" at bounding box center [167, 471] width 15 height 9
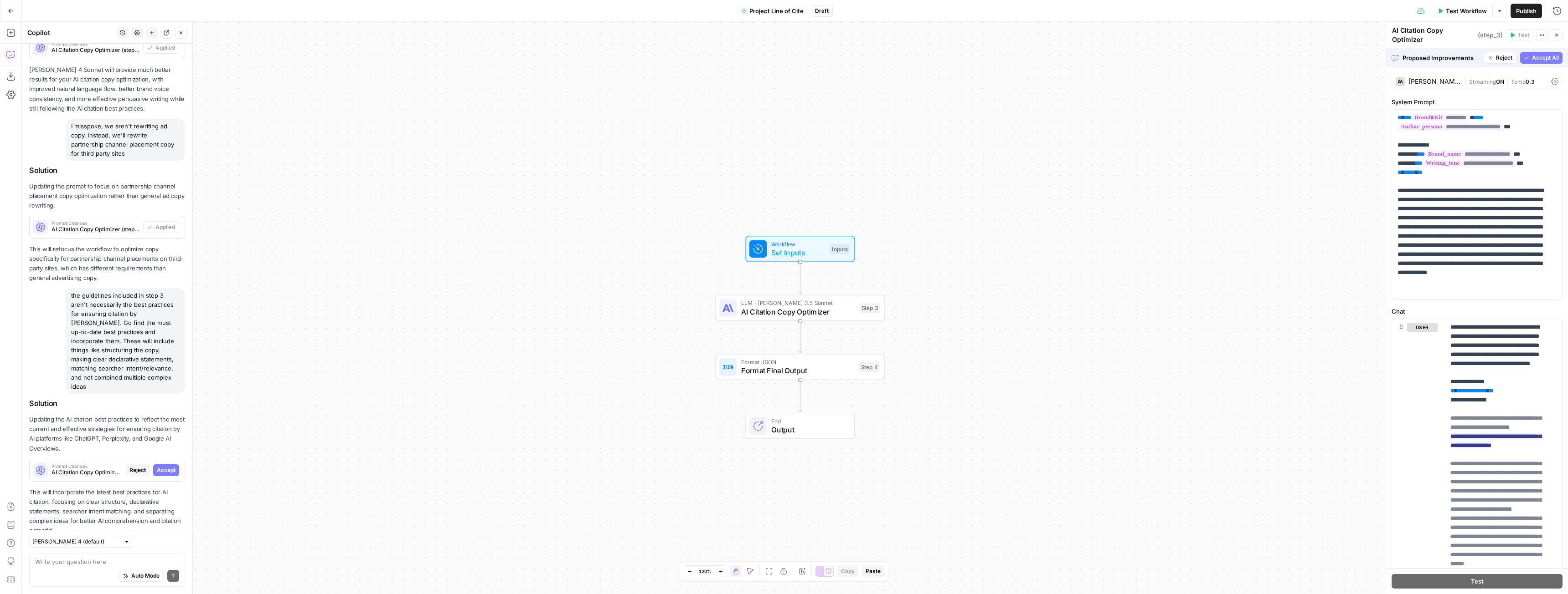
scroll to position [1811, 0]
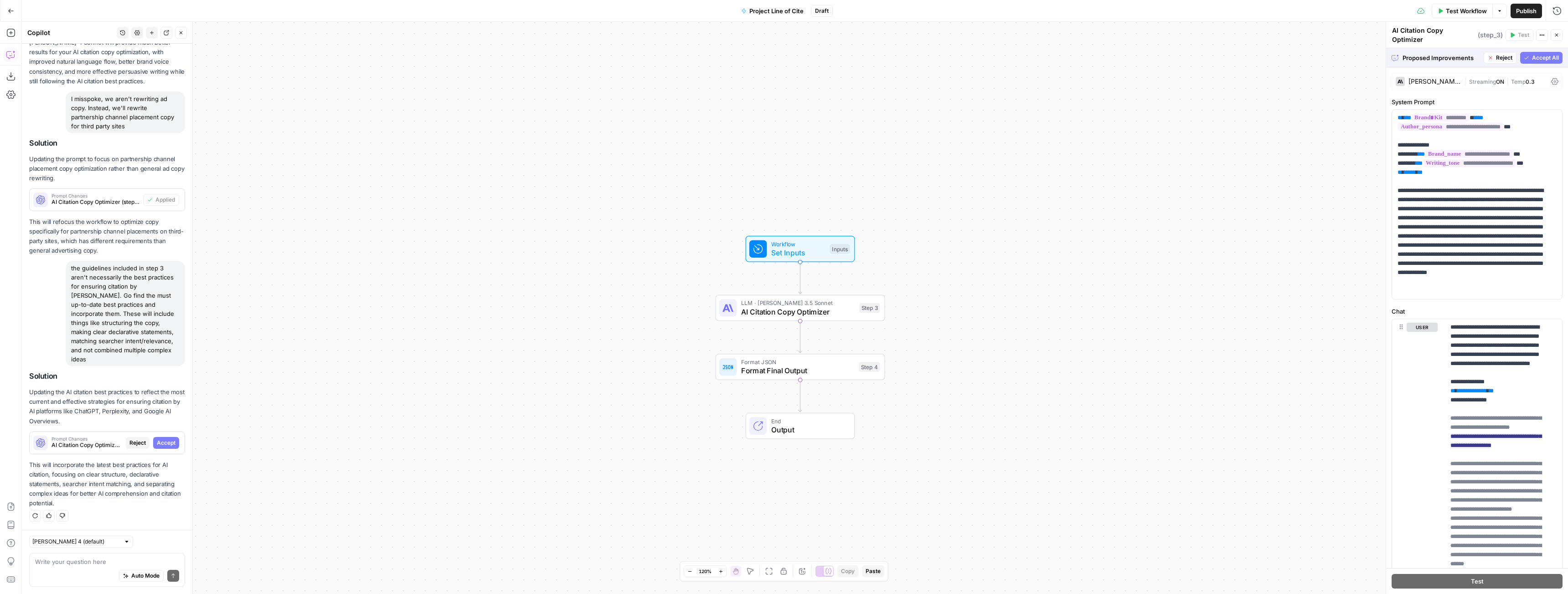
scroll to position [1811, 0]
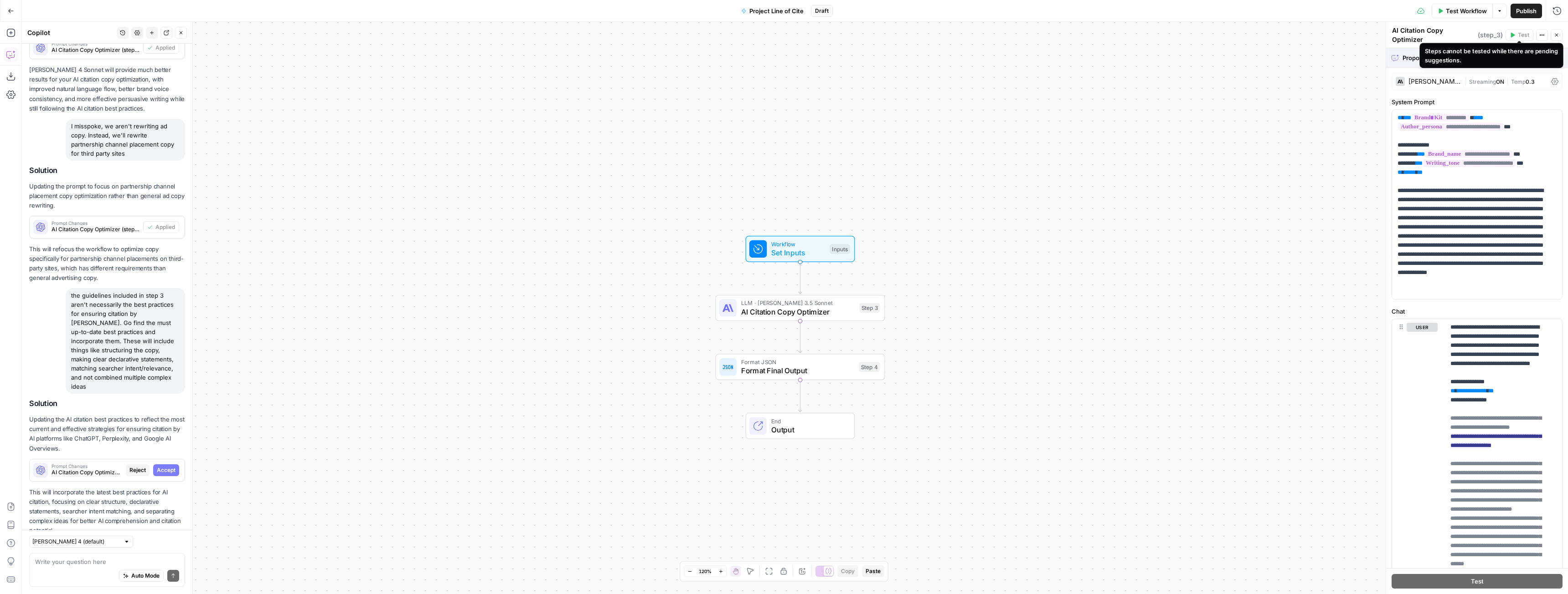
click at [1531, 53] on div "Steps cannot be tested while there are pending suggestions." at bounding box center [1491, 55] width 133 height 18
click at [1536, 54] on span "Accept All" at bounding box center [1545, 58] width 27 height 9
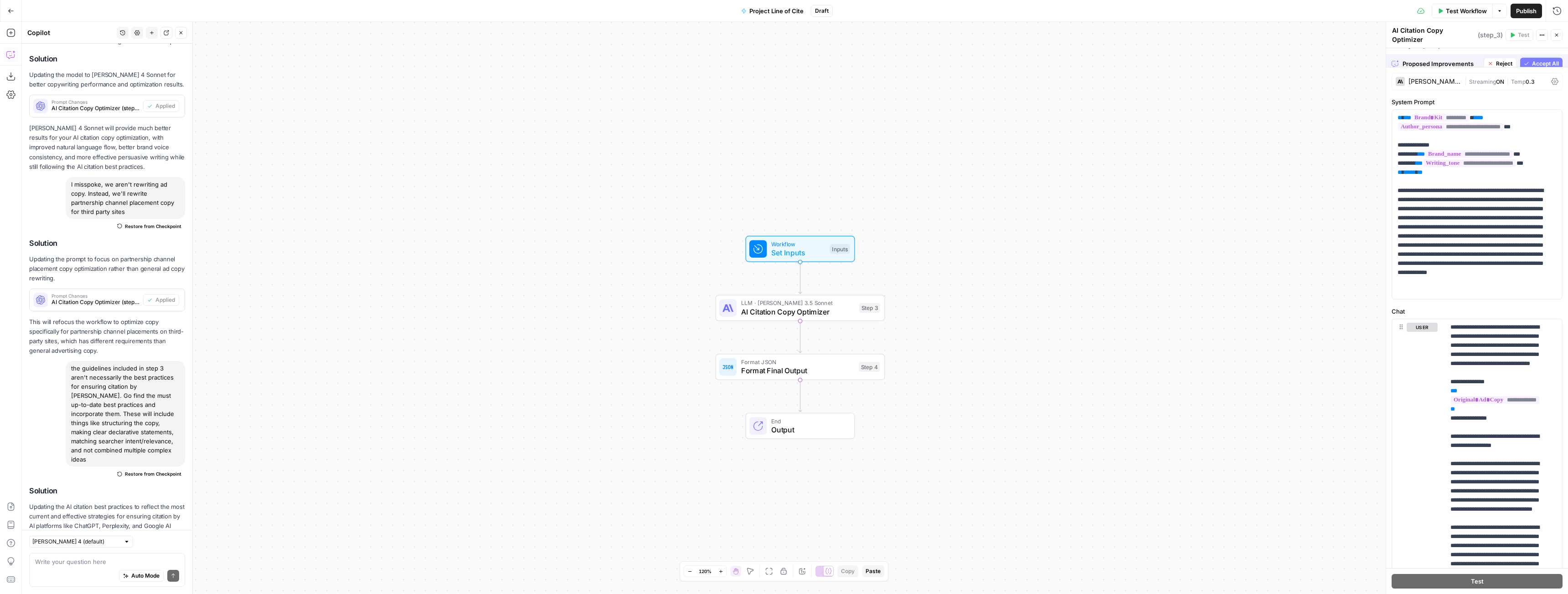
scroll to position [1898, 0]
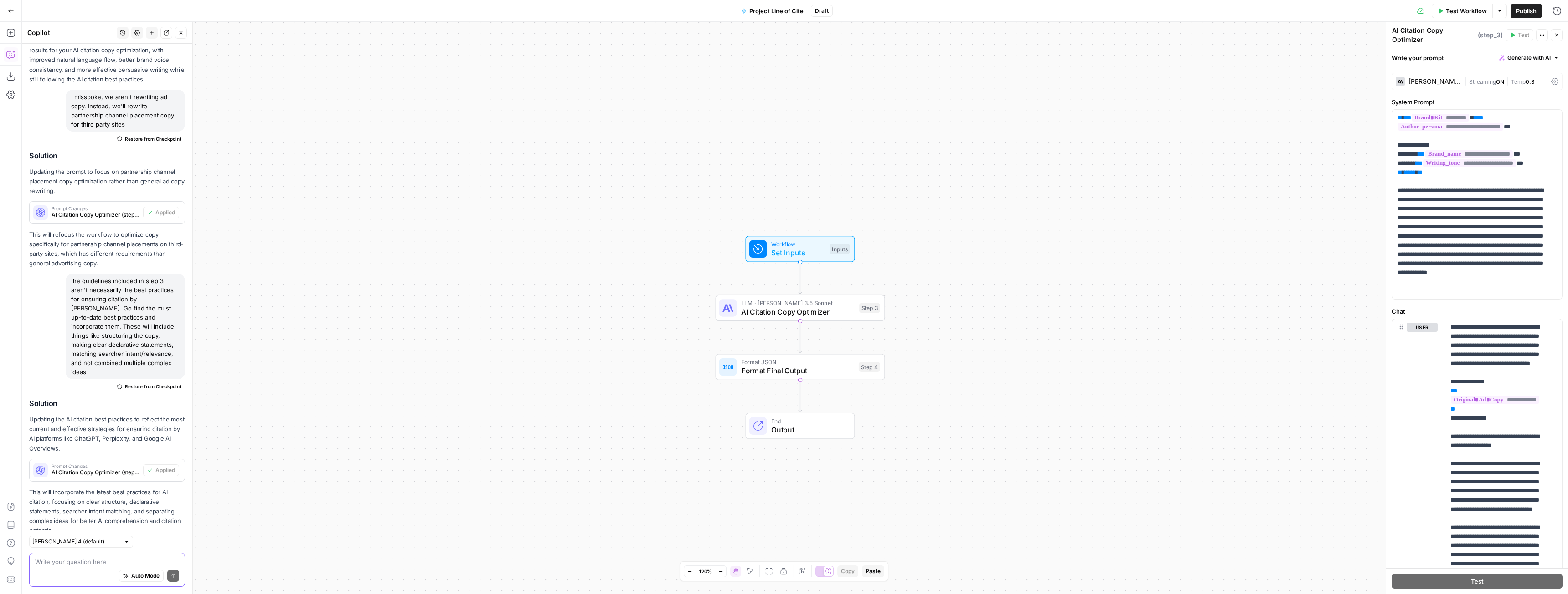
click at [119, 560] on textarea at bounding box center [107, 561] width 144 height 9
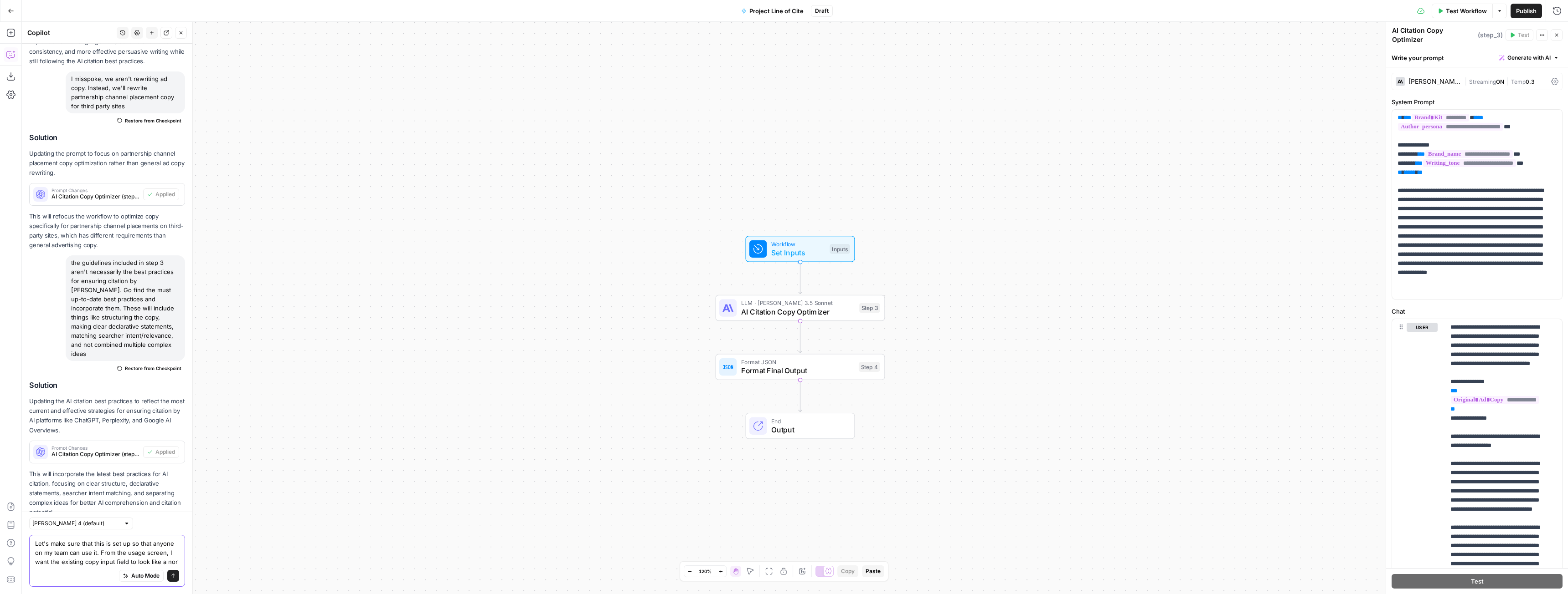
scroll to position [1925, 0]
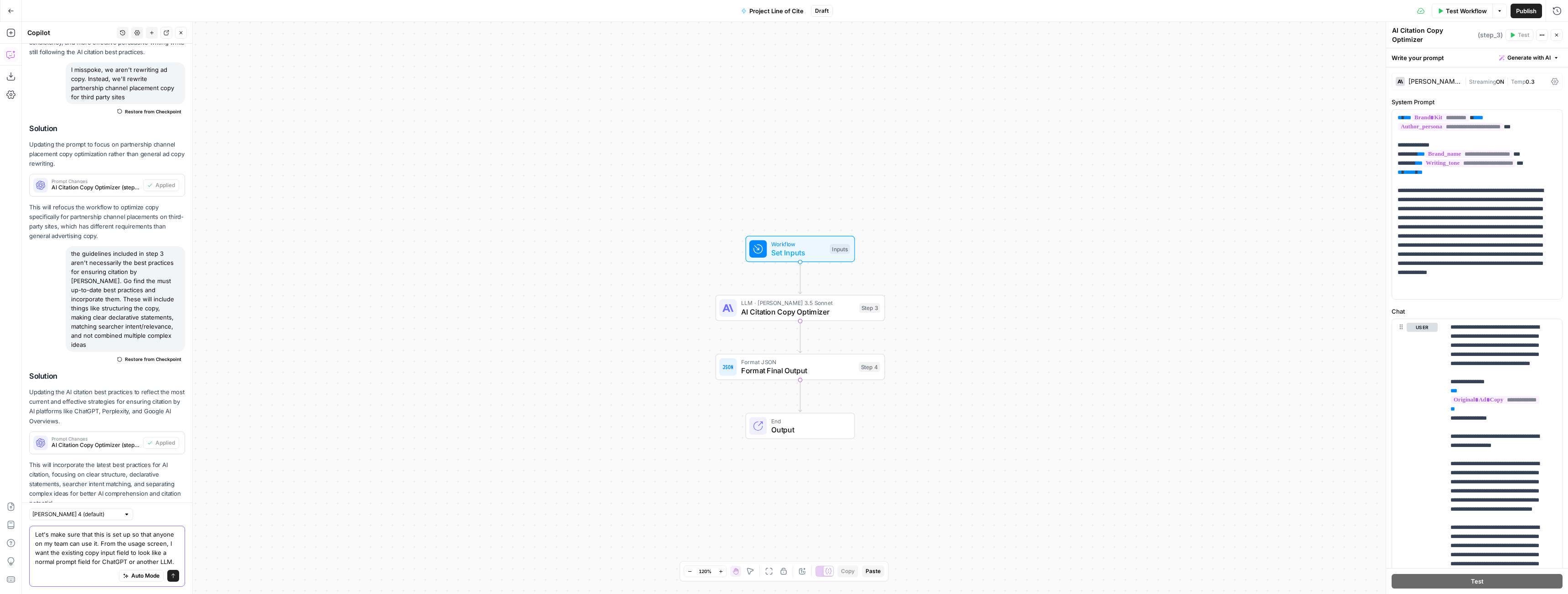
type textarea "Let's make sure that this is set up so that anyone on my team can use it. From …"
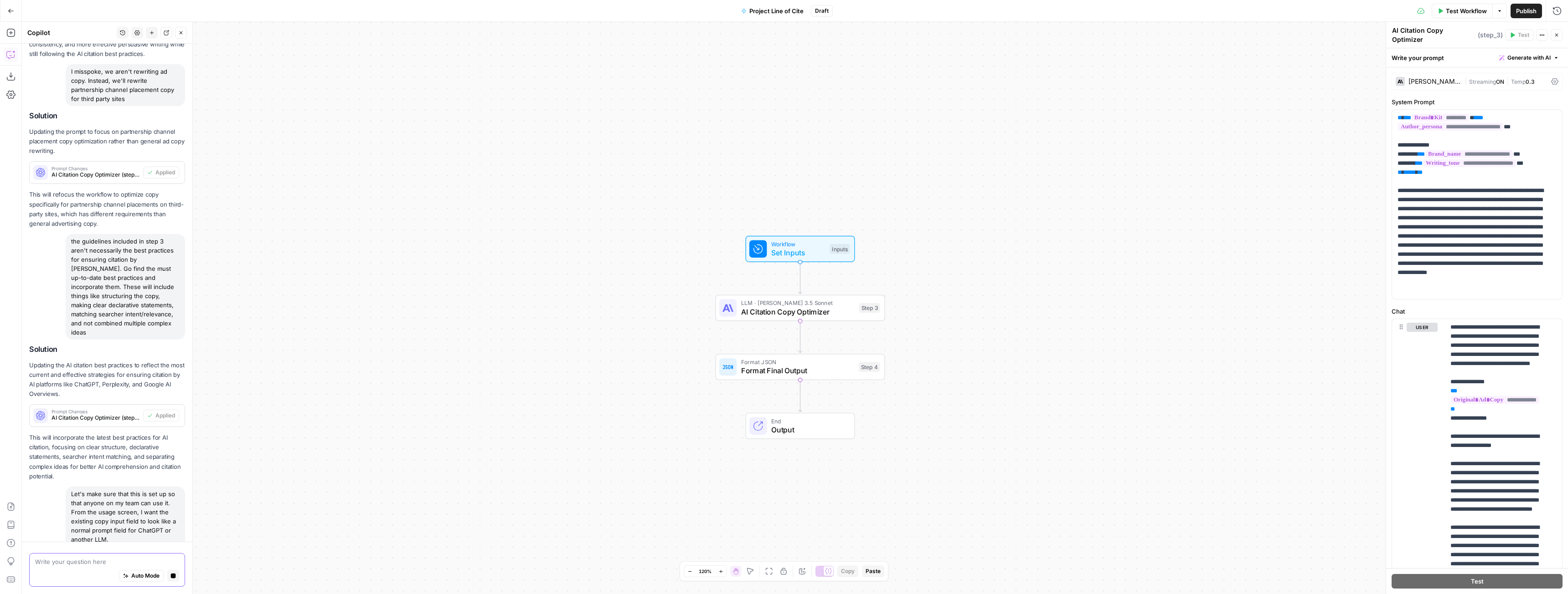
scroll to position [1861, 0]
